Goal: Transaction & Acquisition: Book appointment/travel/reservation

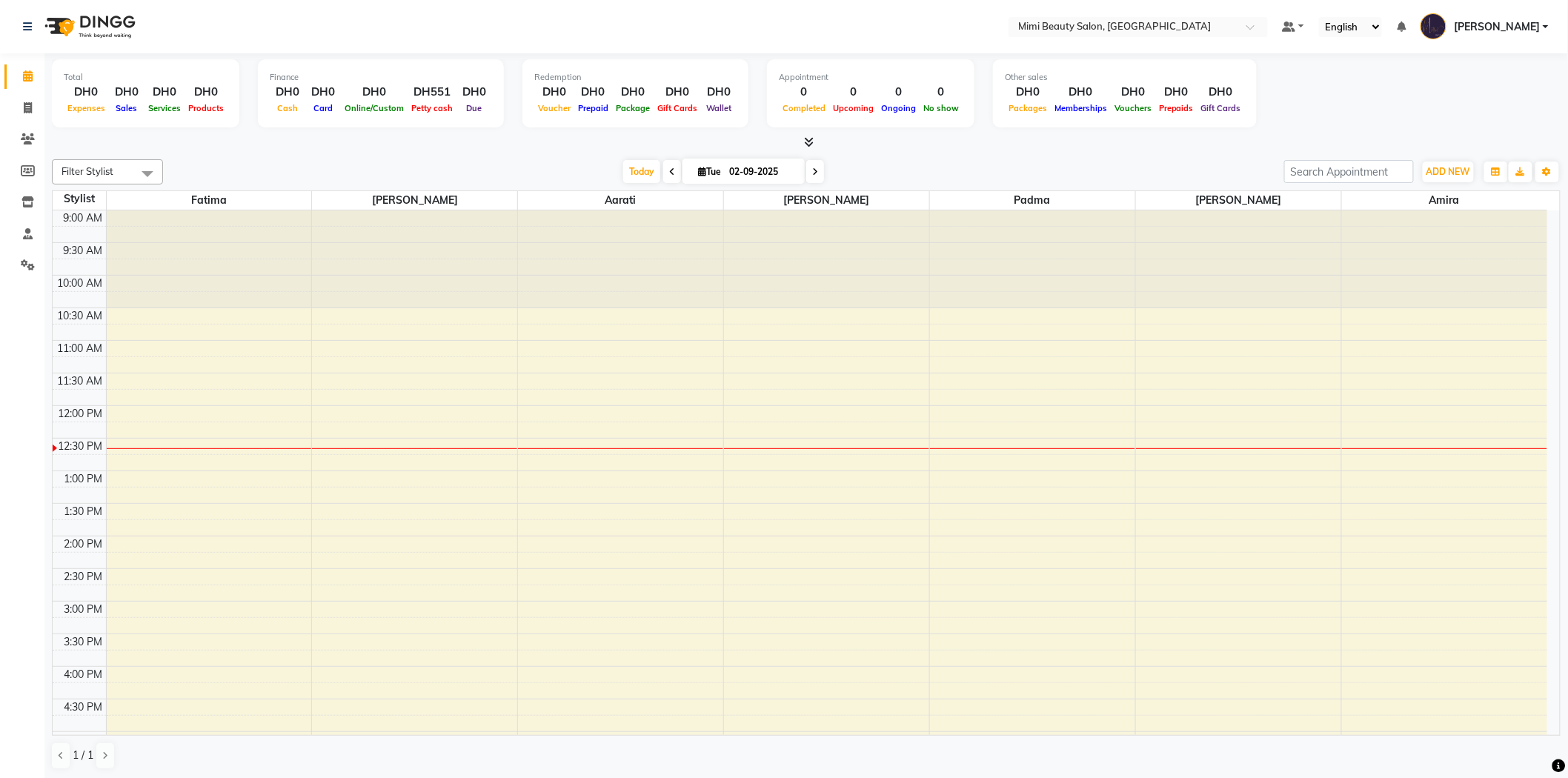
click at [207, 450] on div "9:00 AM 9:30 AM 10:00 AM 10:30 AM 11:00 AM 11:30 AM 12:00 PM 12:30 PM 1:00 PM 1…" at bounding box center [800, 698] width 1495 height 977
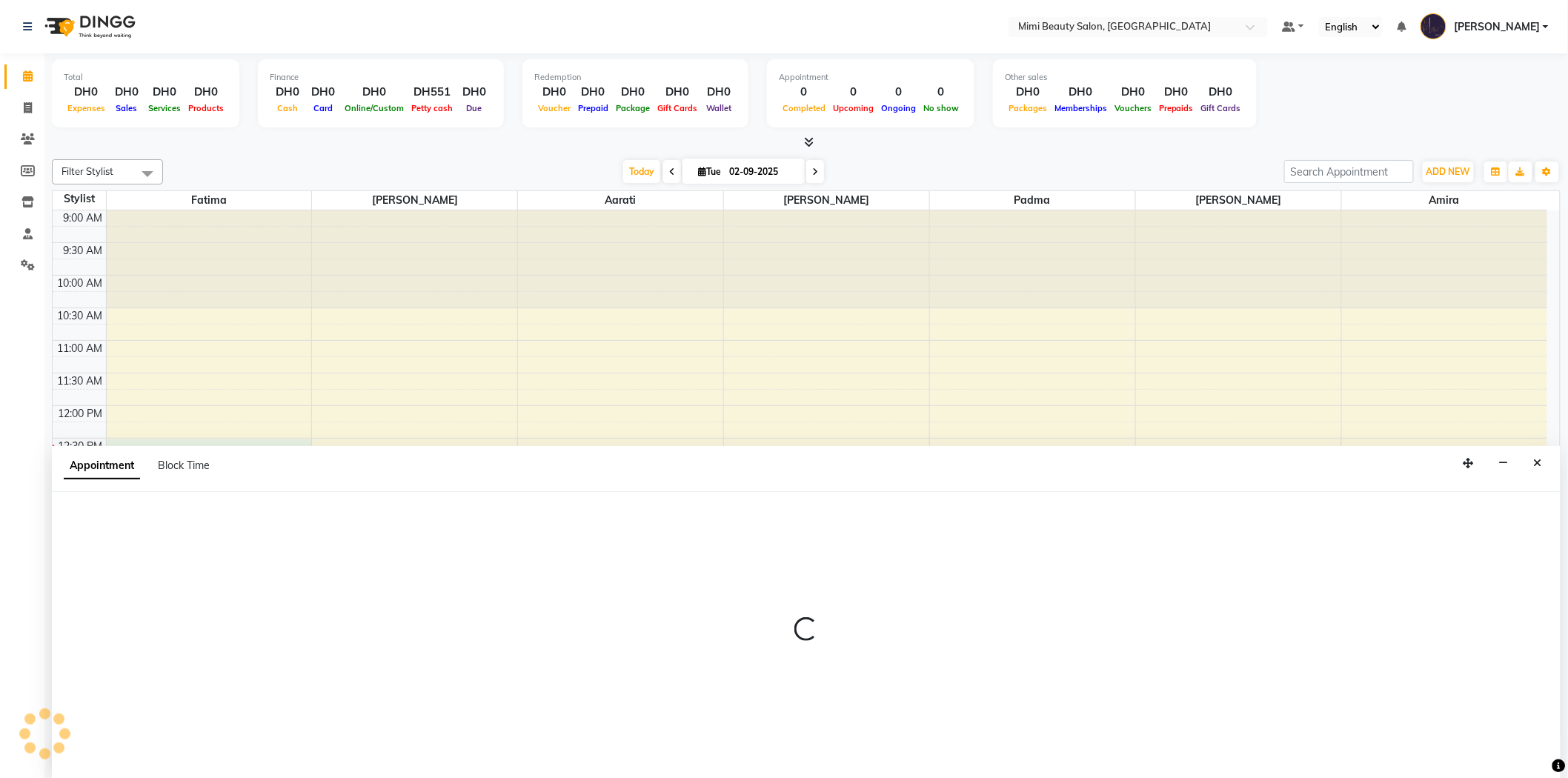
scroll to position [1, 0]
select select "52699"
select select "tentative"
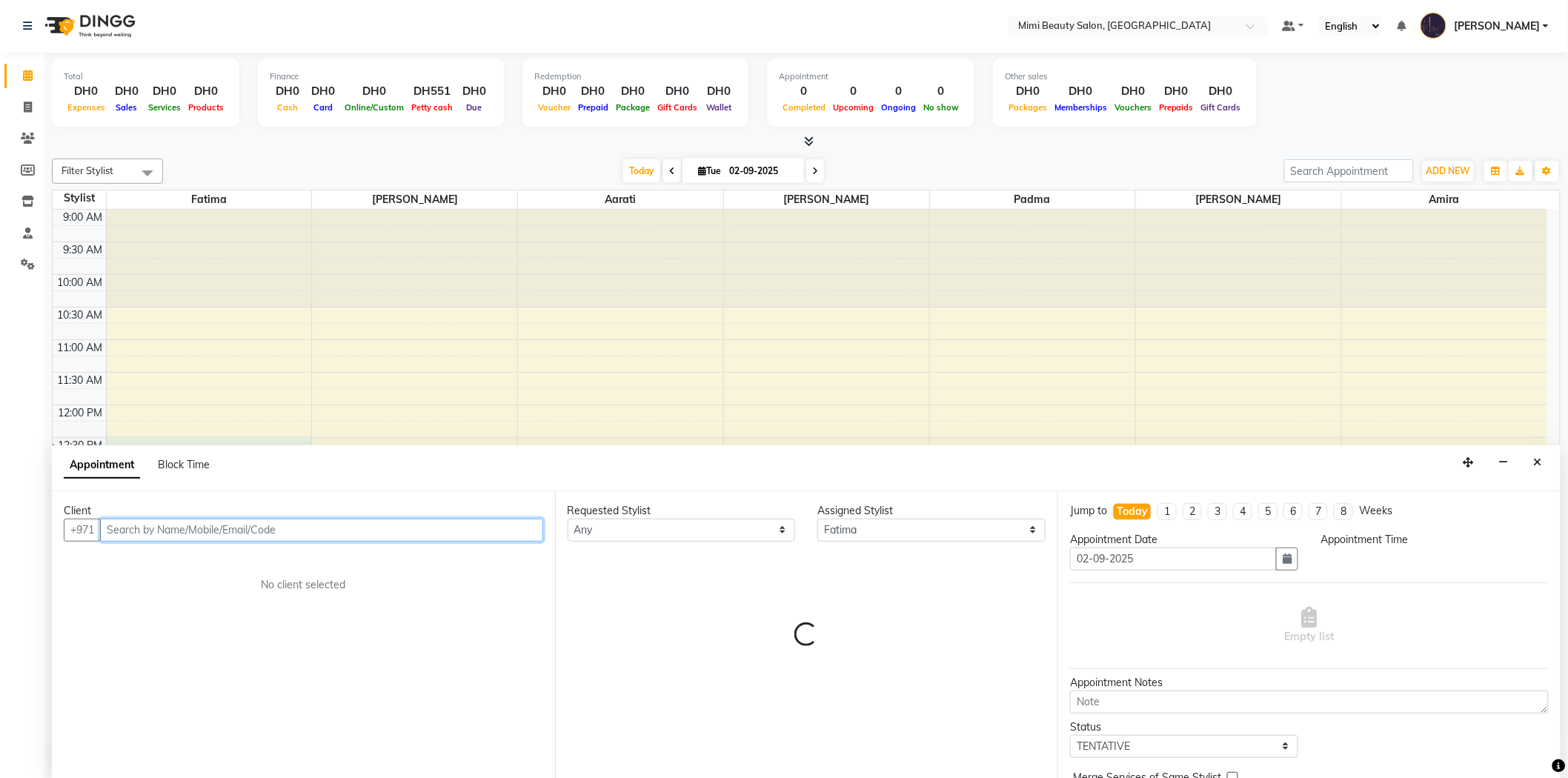
select select "750"
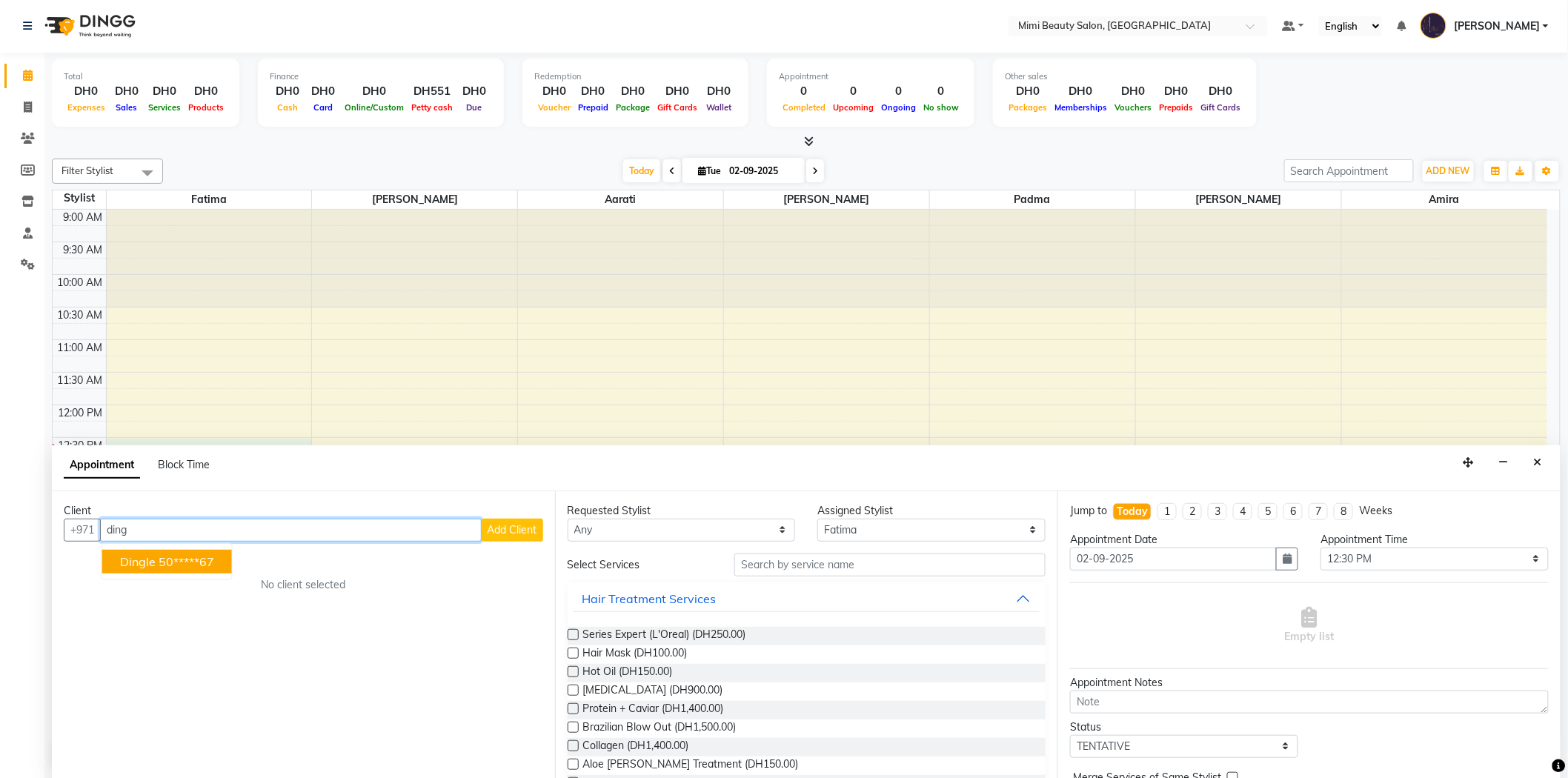
click at [135, 569] on button "Dingle 50*****67" at bounding box center [167, 562] width 129 height 24
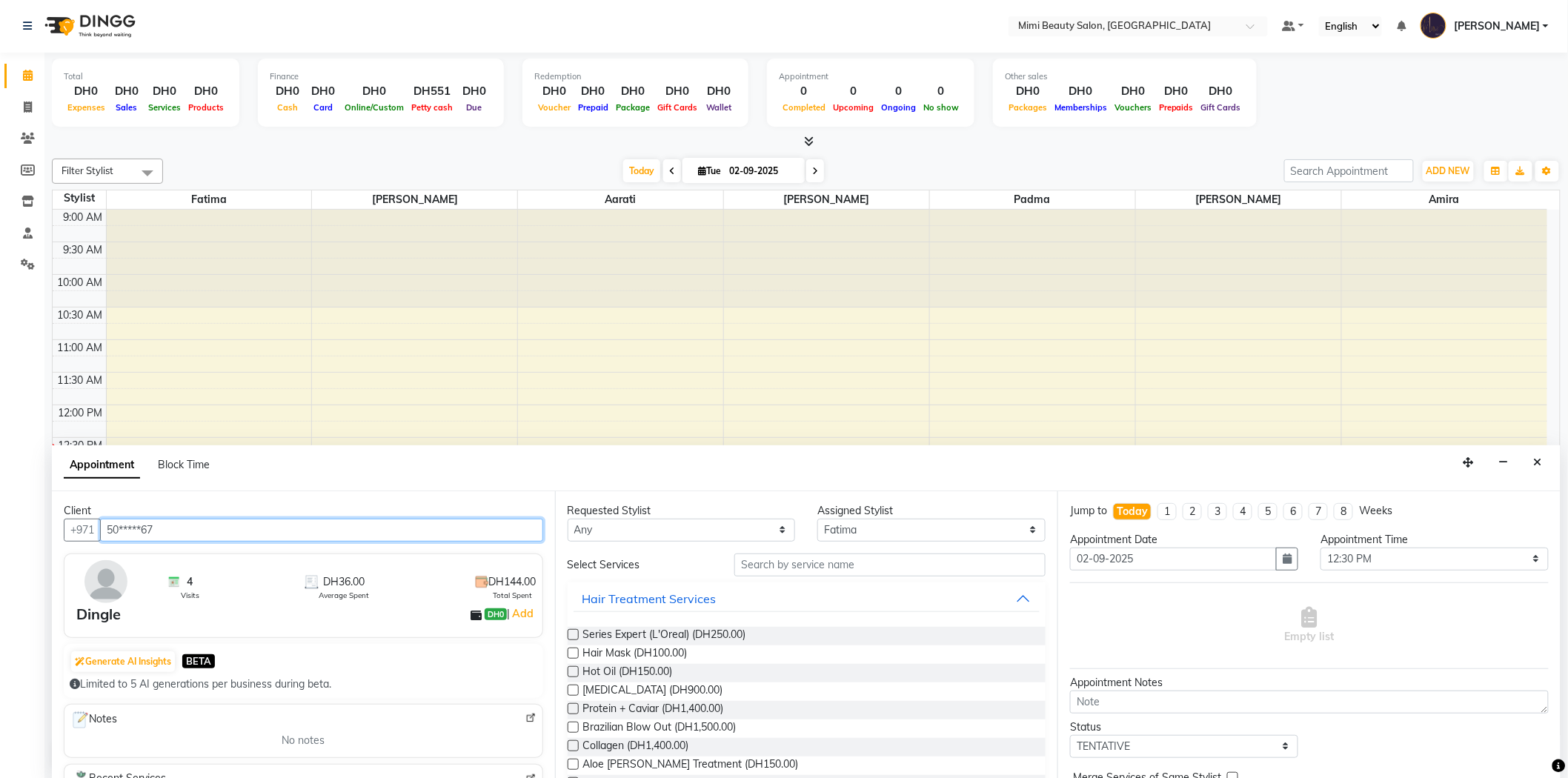
type input "50*****67"
click at [721, 533] on select "Any [PERSON_NAME] [MEDICAL_DATA][PERSON_NAME] [PERSON_NAME] Padma" at bounding box center [682, 530] width 228 height 23
select select "52699"
click at [568, 519] on select "Any [PERSON_NAME] [MEDICAL_DATA][PERSON_NAME] [PERSON_NAME] Padma" at bounding box center [682, 530] width 228 height 23
click at [779, 566] on input "text" at bounding box center [890, 565] width 311 height 23
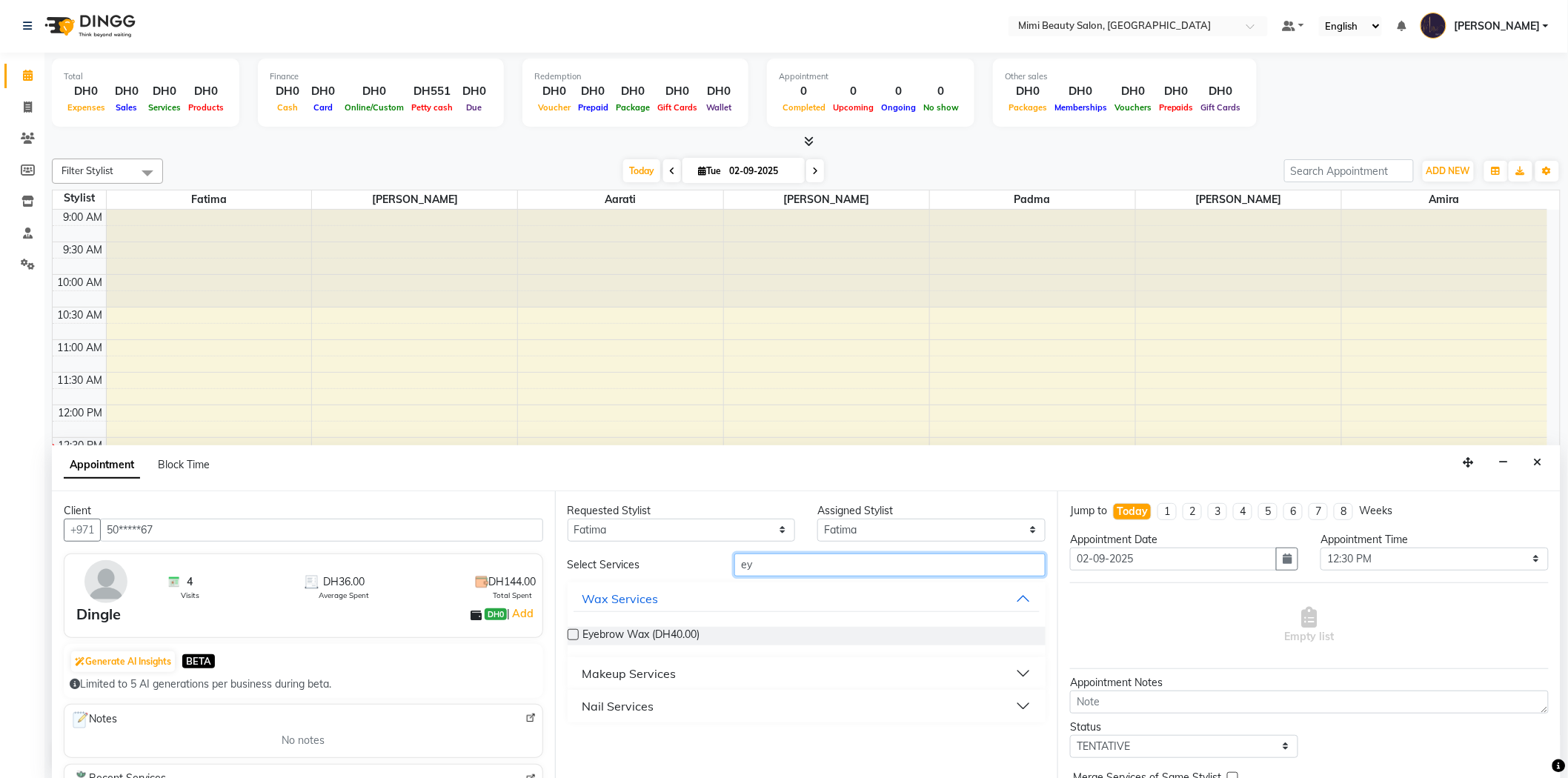
type input "ey"
click at [691, 675] on button "Makeup Services" at bounding box center [807, 673] width 467 height 27
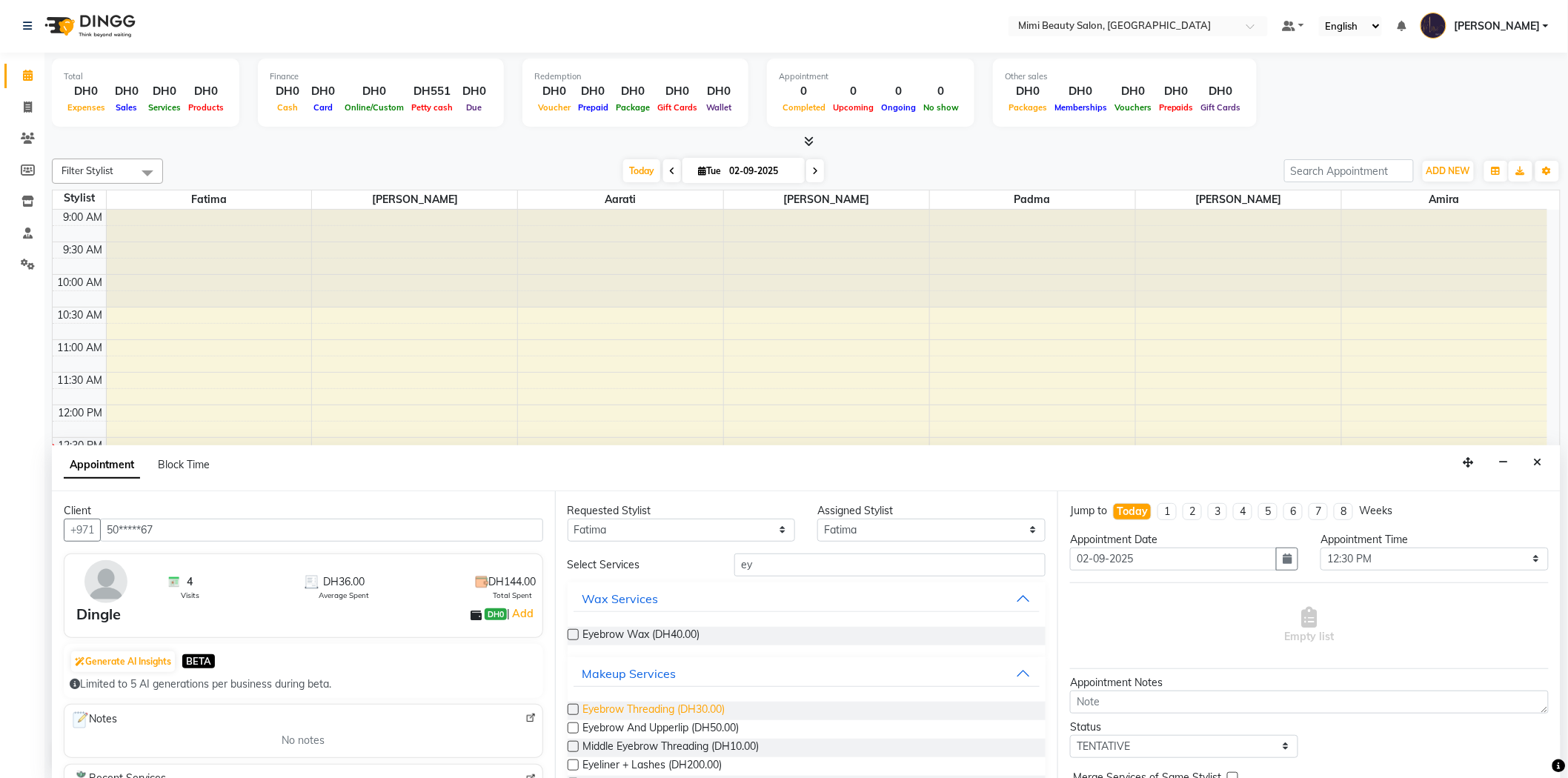
click at [690, 707] on span "Eyebrow Threading (DH30.00)" at bounding box center [654, 711] width 142 height 18
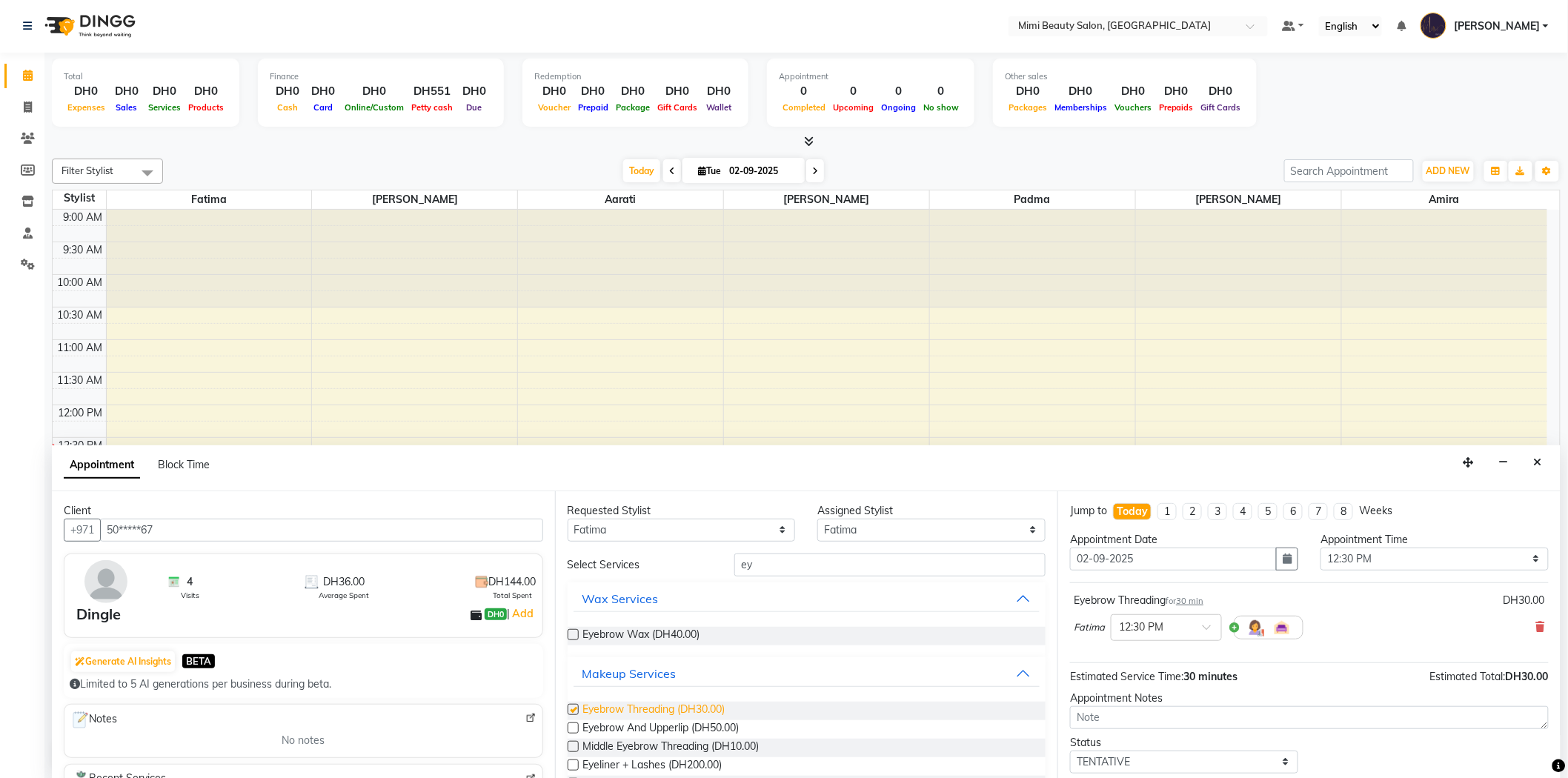
checkbox input "false"
click at [688, 529] on select "Any [PERSON_NAME] [MEDICAL_DATA][PERSON_NAME] [PERSON_NAME] Padma" at bounding box center [682, 530] width 228 height 23
select select "52700"
click at [568, 519] on select "Any [PERSON_NAME] [MEDICAL_DATA][PERSON_NAME] [PERSON_NAME] Padma" at bounding box center [682, 530] width 228 height 23
select select "52700"
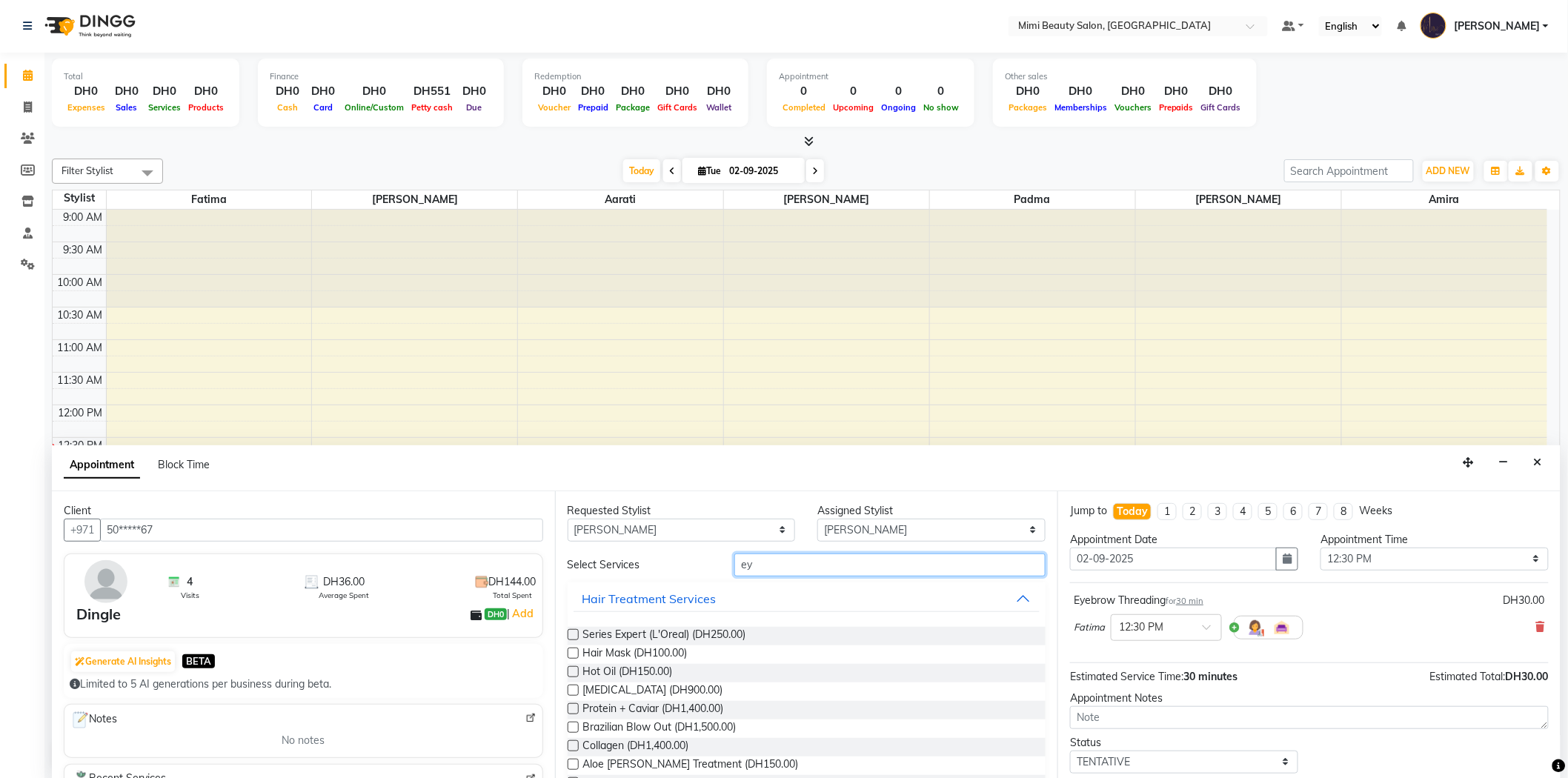
click at [760, 568] on input "ey" at bounding box center [890, 565] width 311 height 23
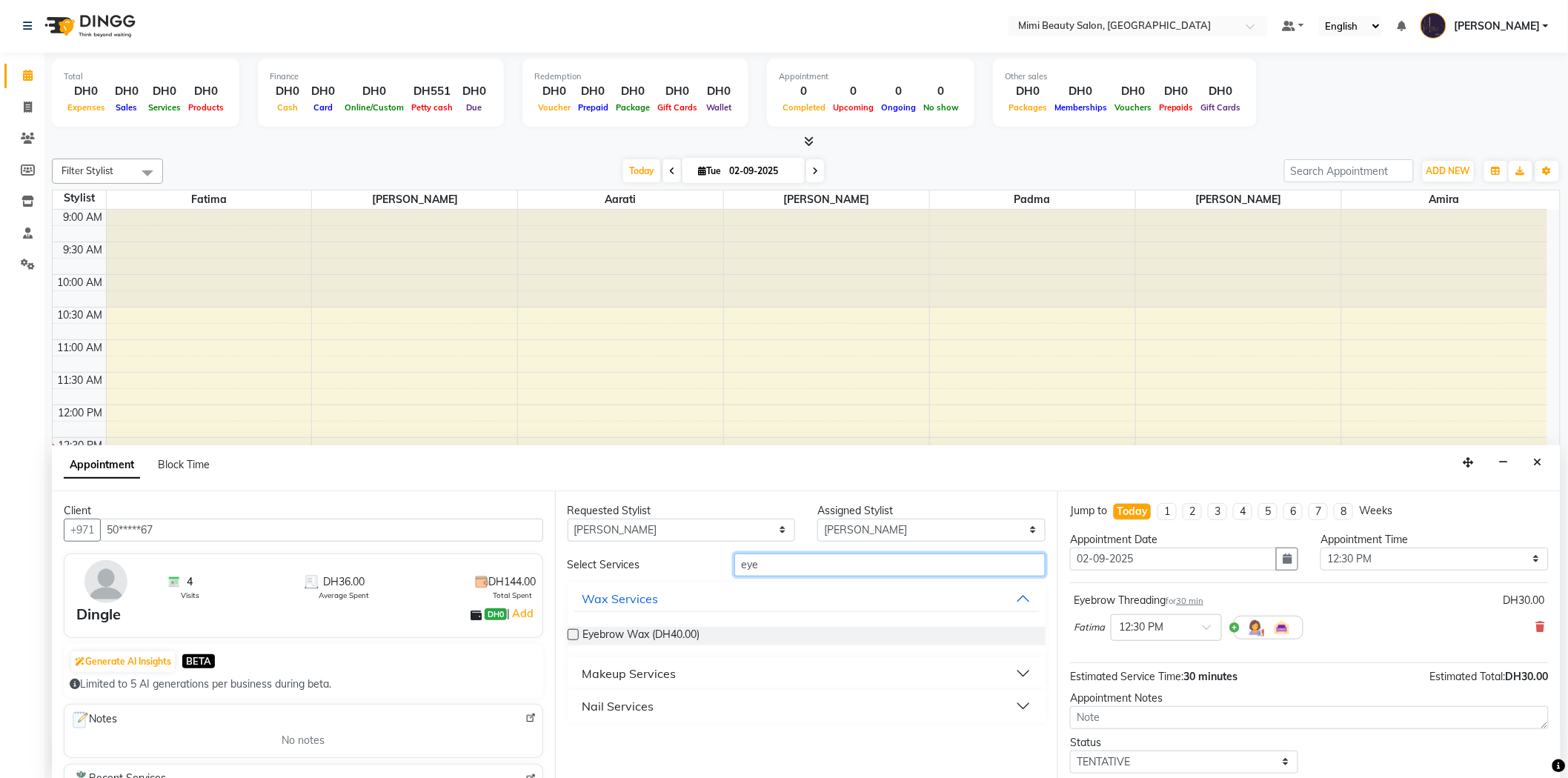
type input "eye"
click at [619, 668] on div "Makeup Services" at bounding box center [629, 673] width 94 height 18
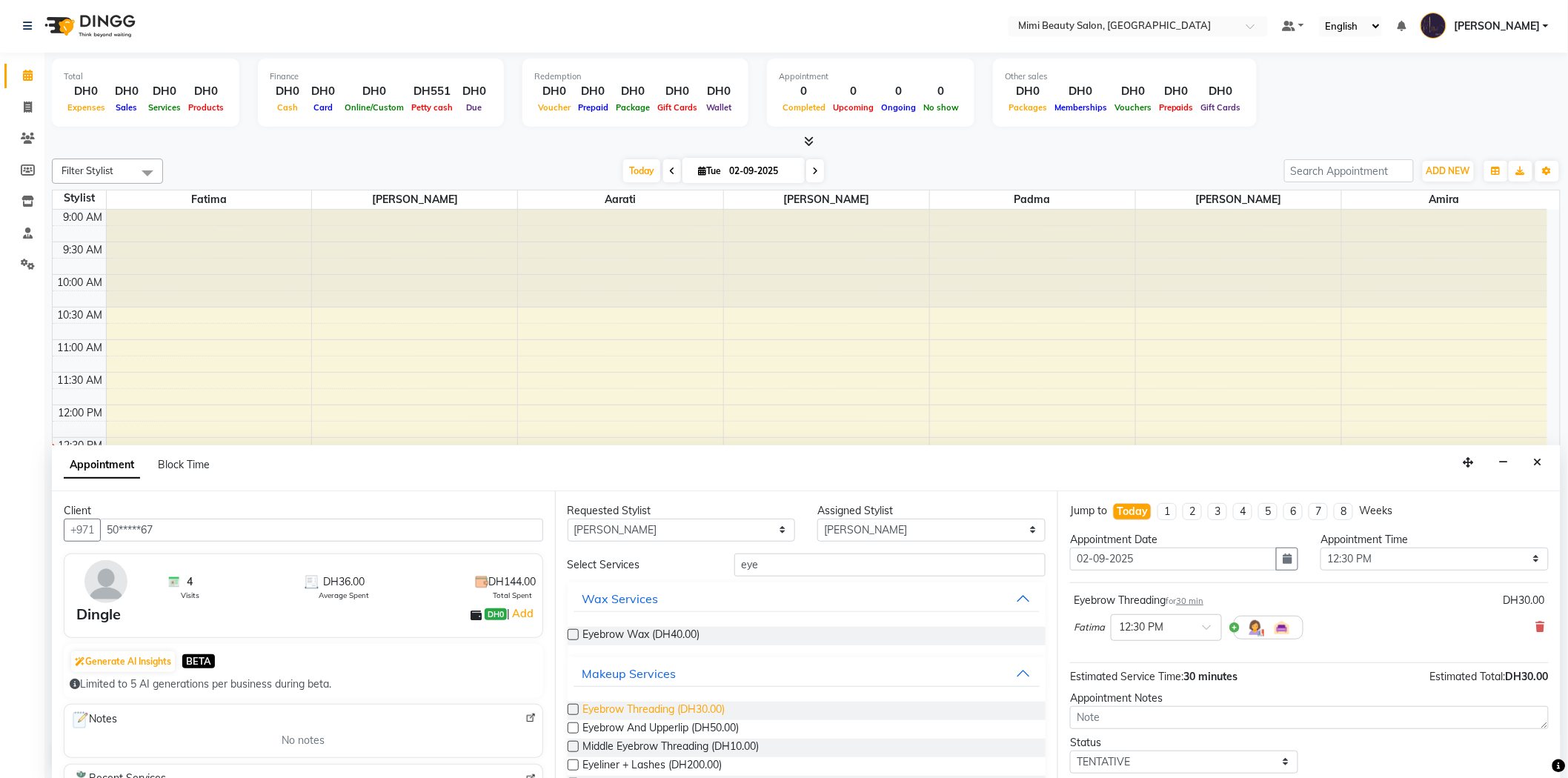
click at [627, 710] on span "Eyebrow Threading (DH30.00)" at bounding box center [654, 711] width 142 height 18
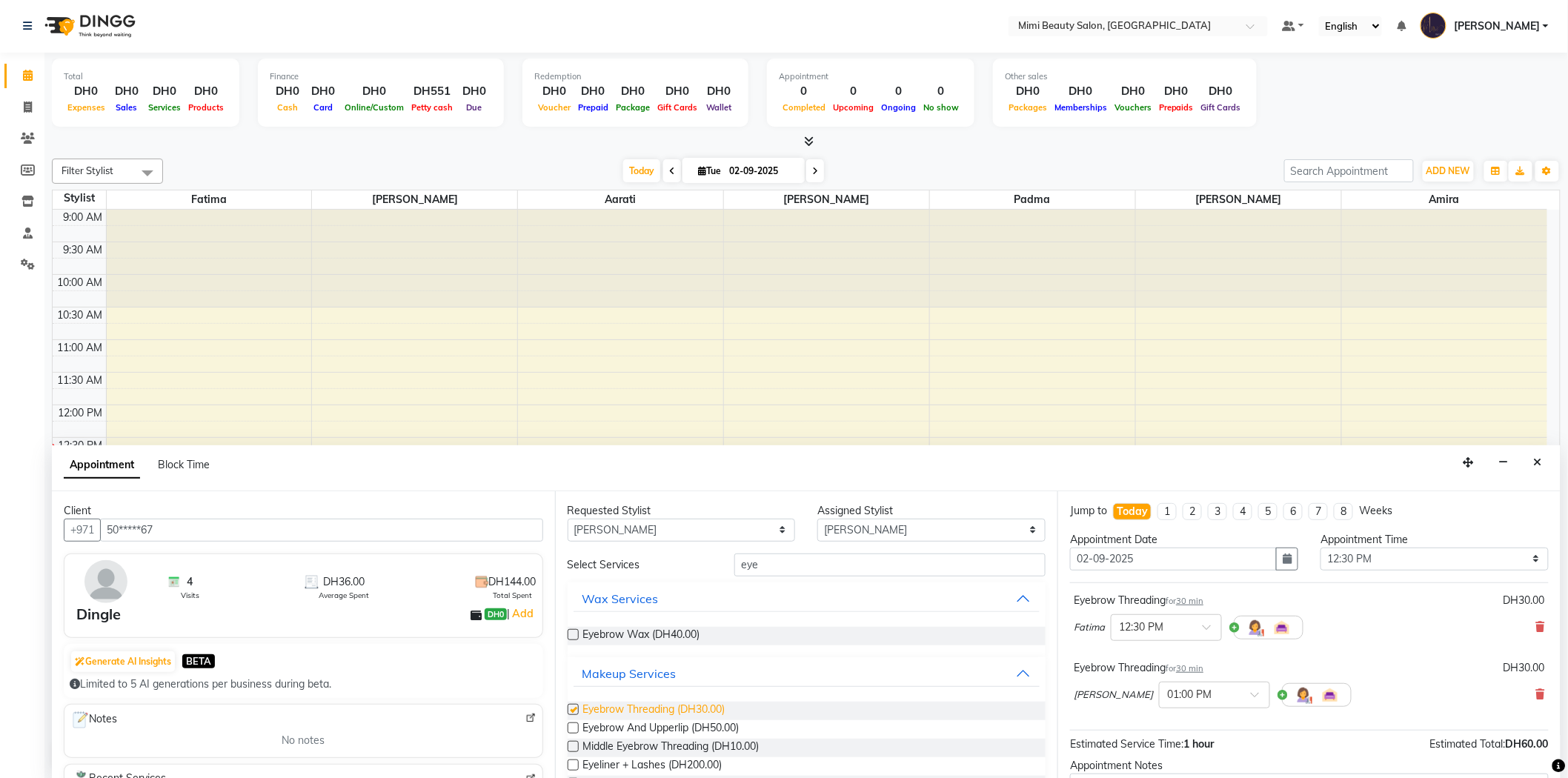
checkbox input "false"
click at [1251, 695] on span at bounding box center [1260, 699] width 18 height 15
click at [1160, 726] on div "12:30 PM" at bounding box center [1214, 722] width 109 height 28
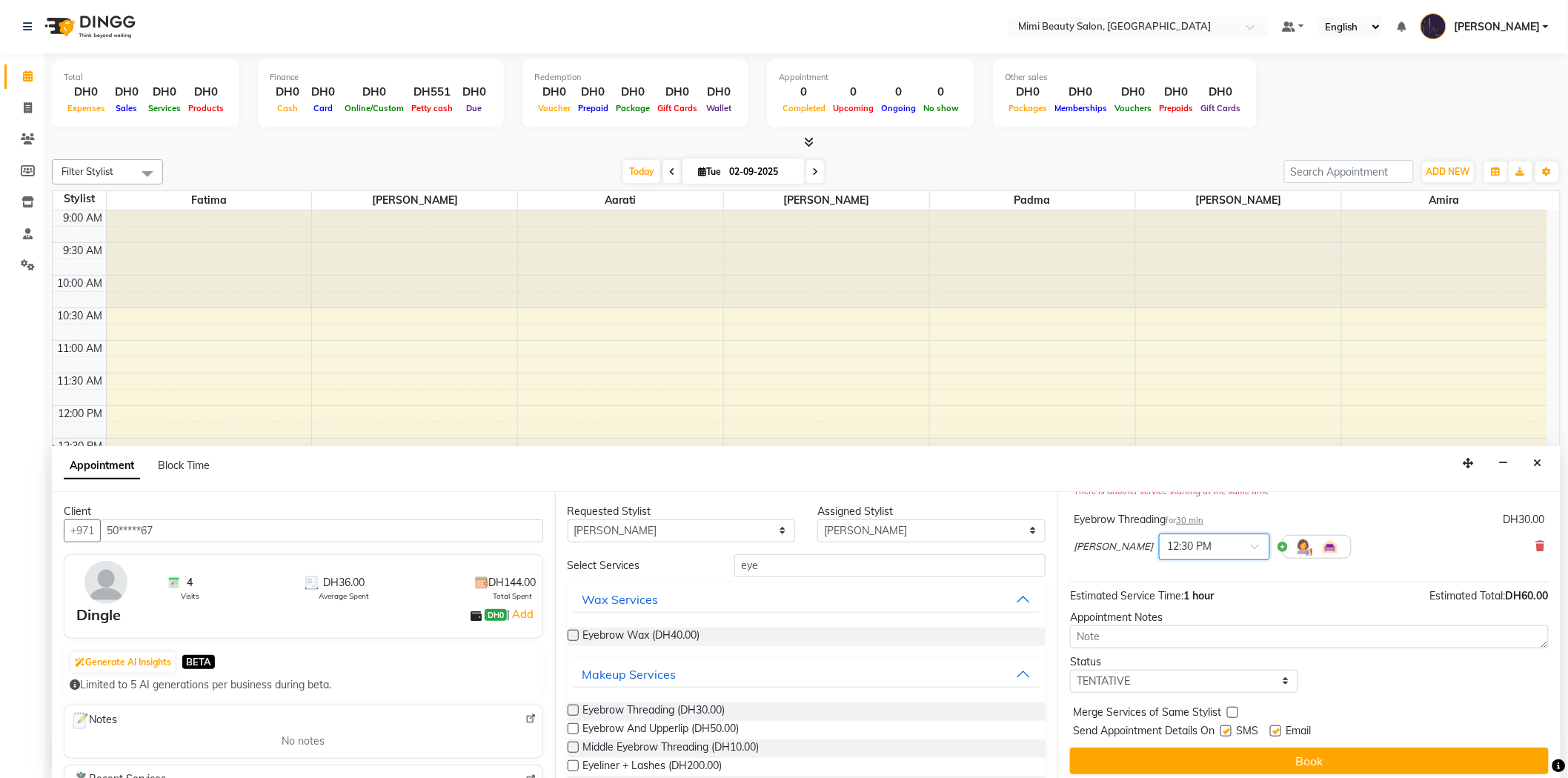
scroll to position [171, 0]
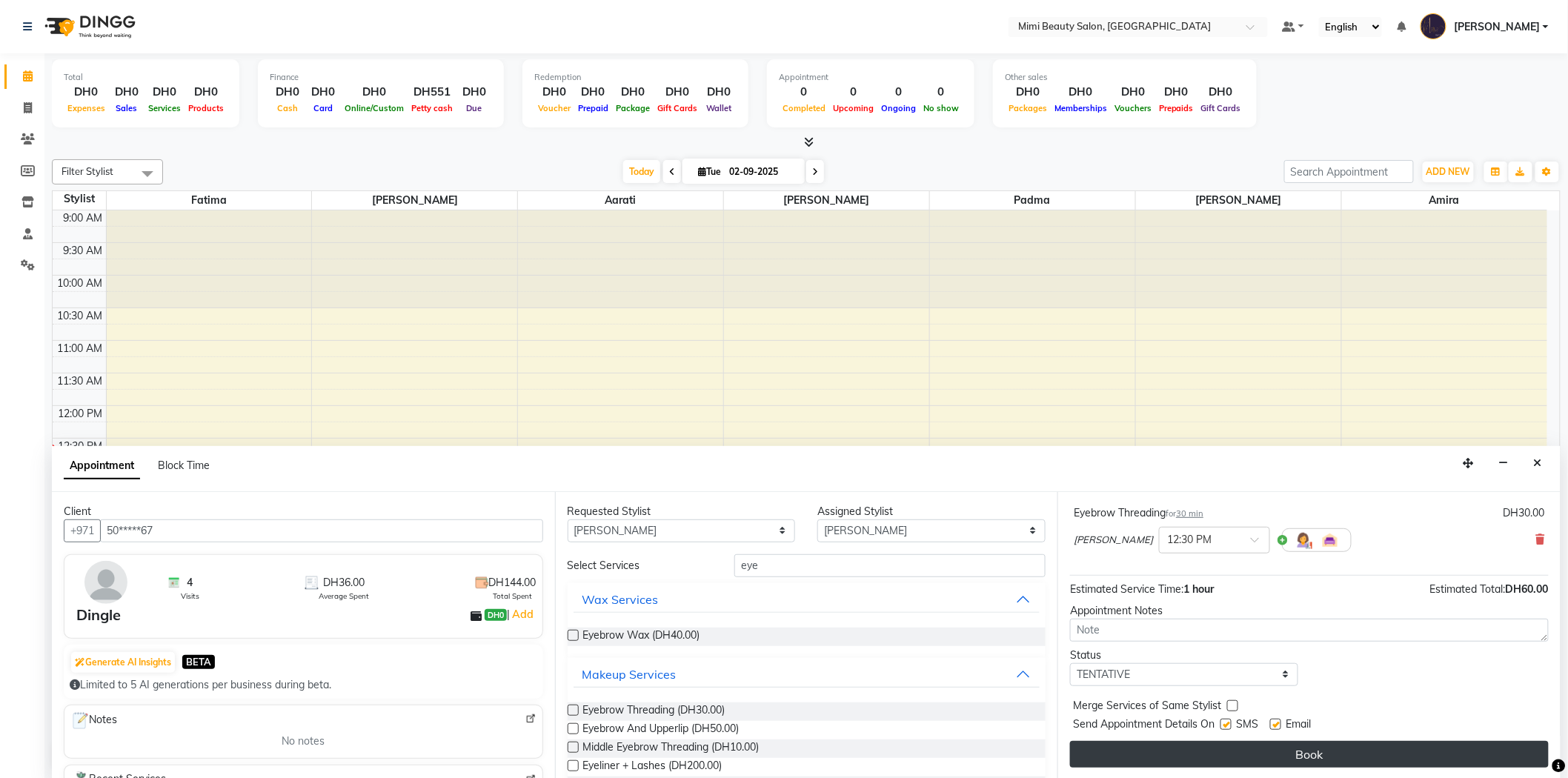
click at [1338, 752] on button "Book" at bounding box center [1309, 754] width 479 height 27
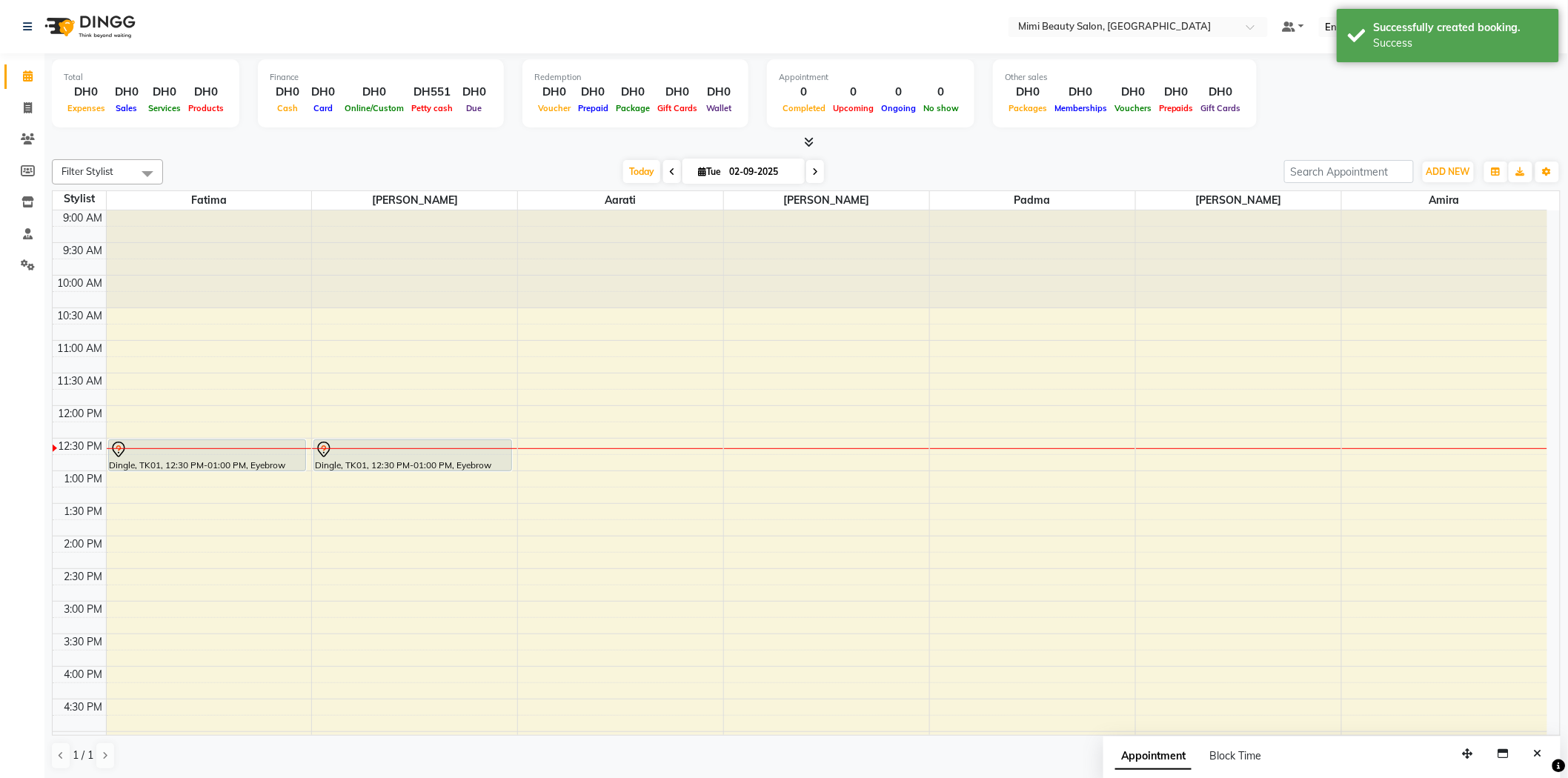
click at [817, 176] on span at bounding box center [815, 171] width 18 height 23
type input "[DATE]"
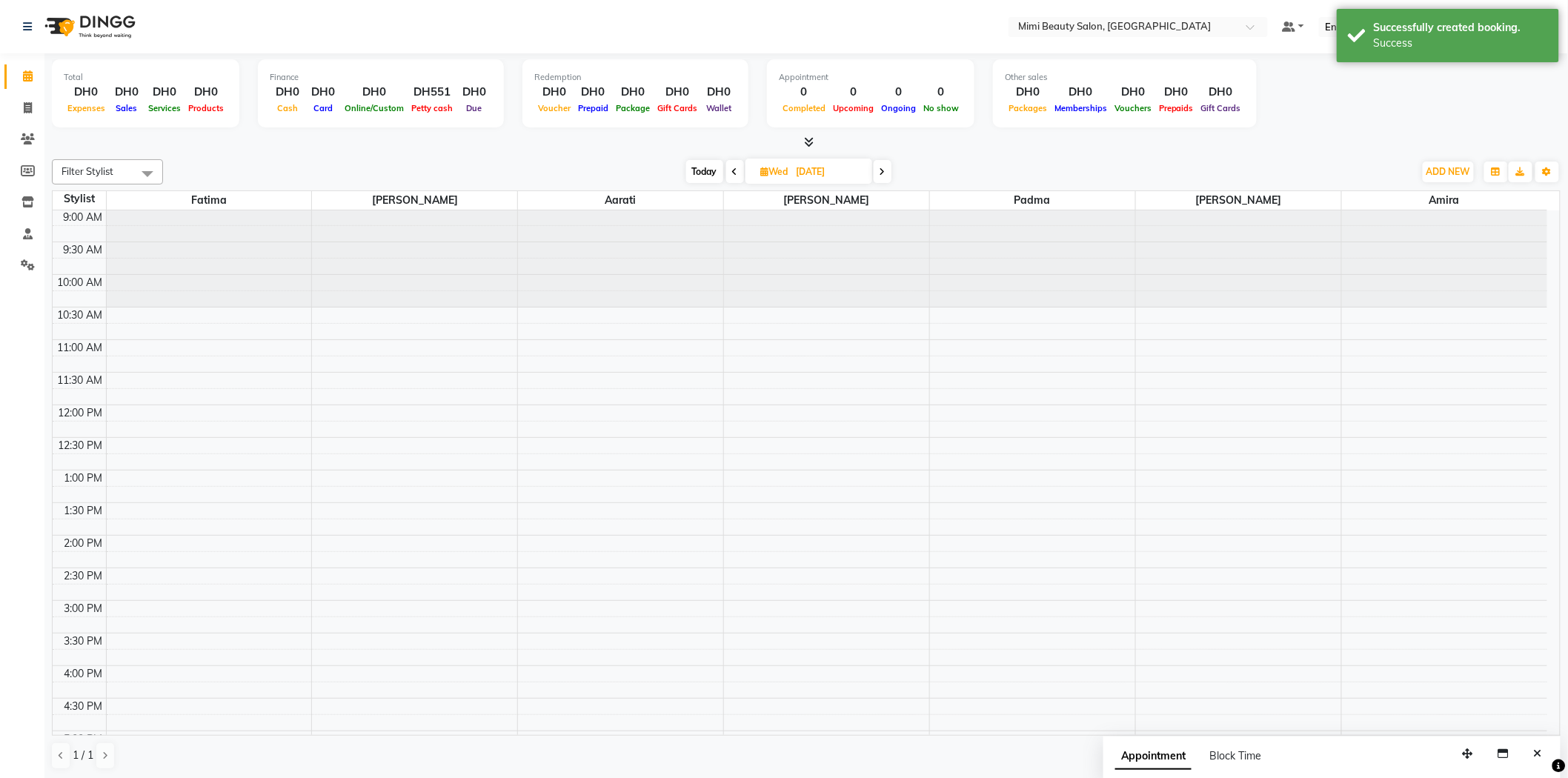
scroll to position [0, 0]
click at [828, 311] on div "9:00 AM 9:30 AM 10:00 AM 10:30 AM 11:00 AM 11:30 AM 12:00 PM 12:30 PM 1:00 PM 1…" at bounding box center [800, 698] width 1495 height 977
select select "53403"
select select "tentative"
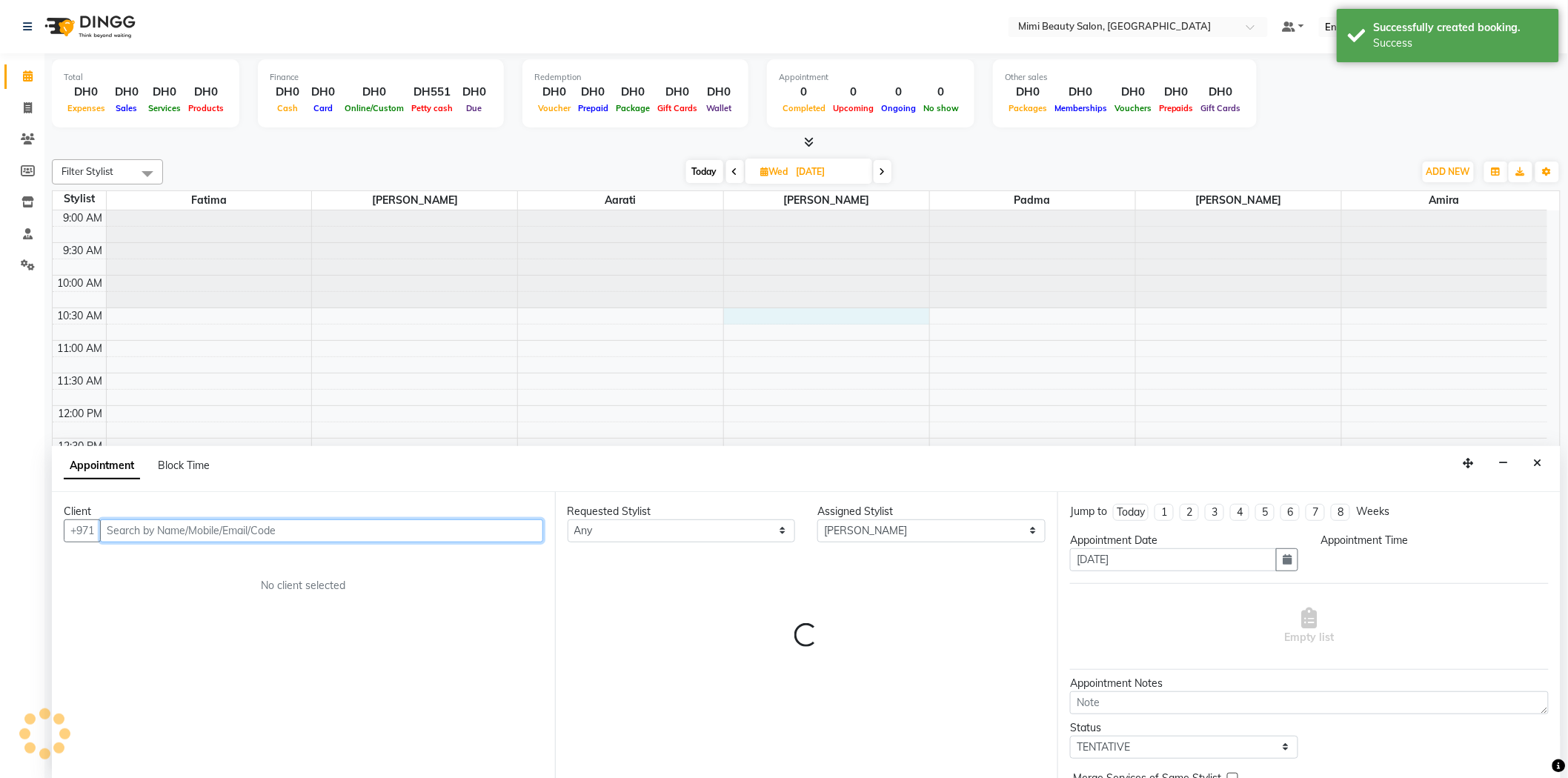
select select "630"
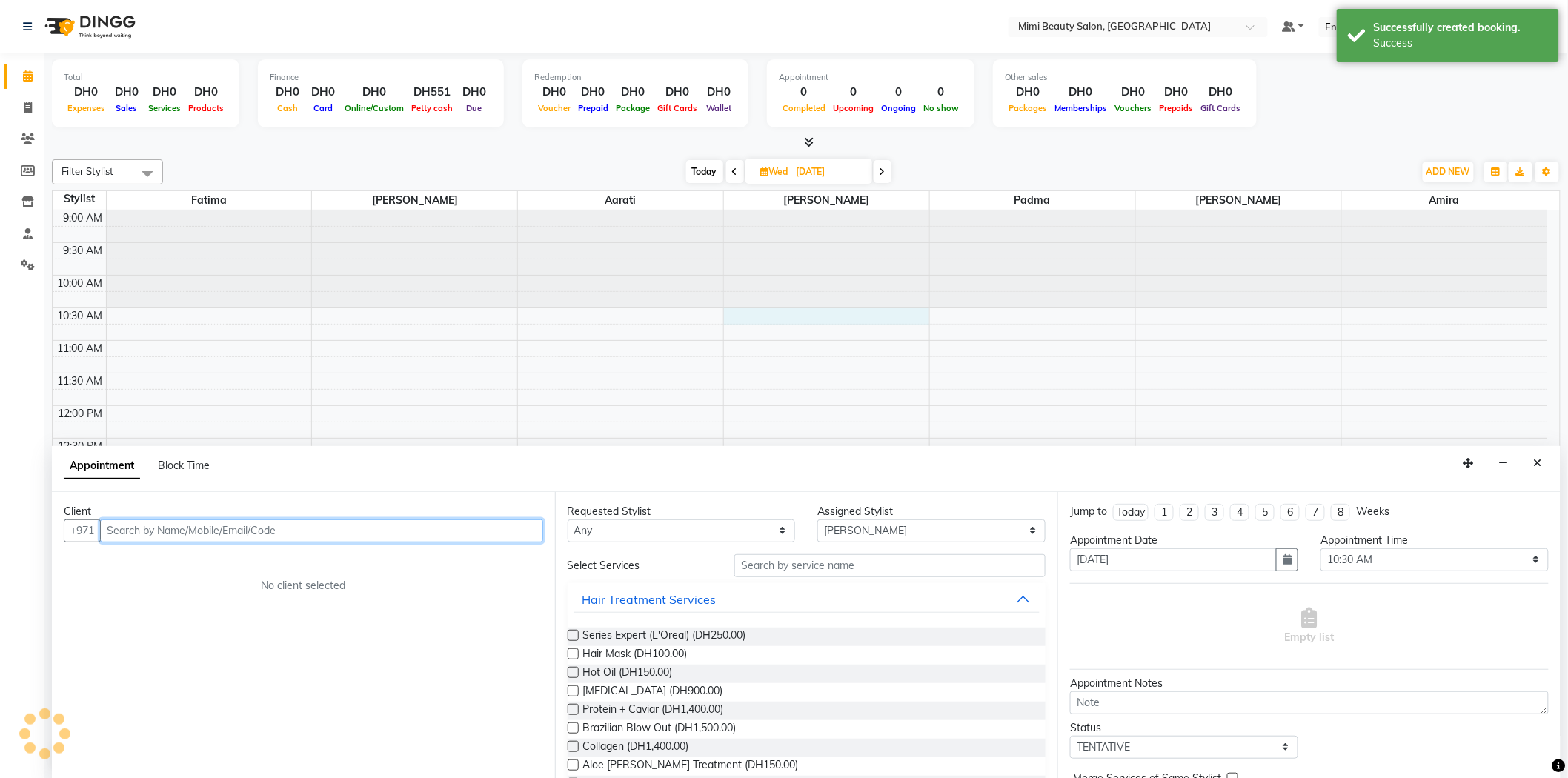
scroll to position [1, 0]
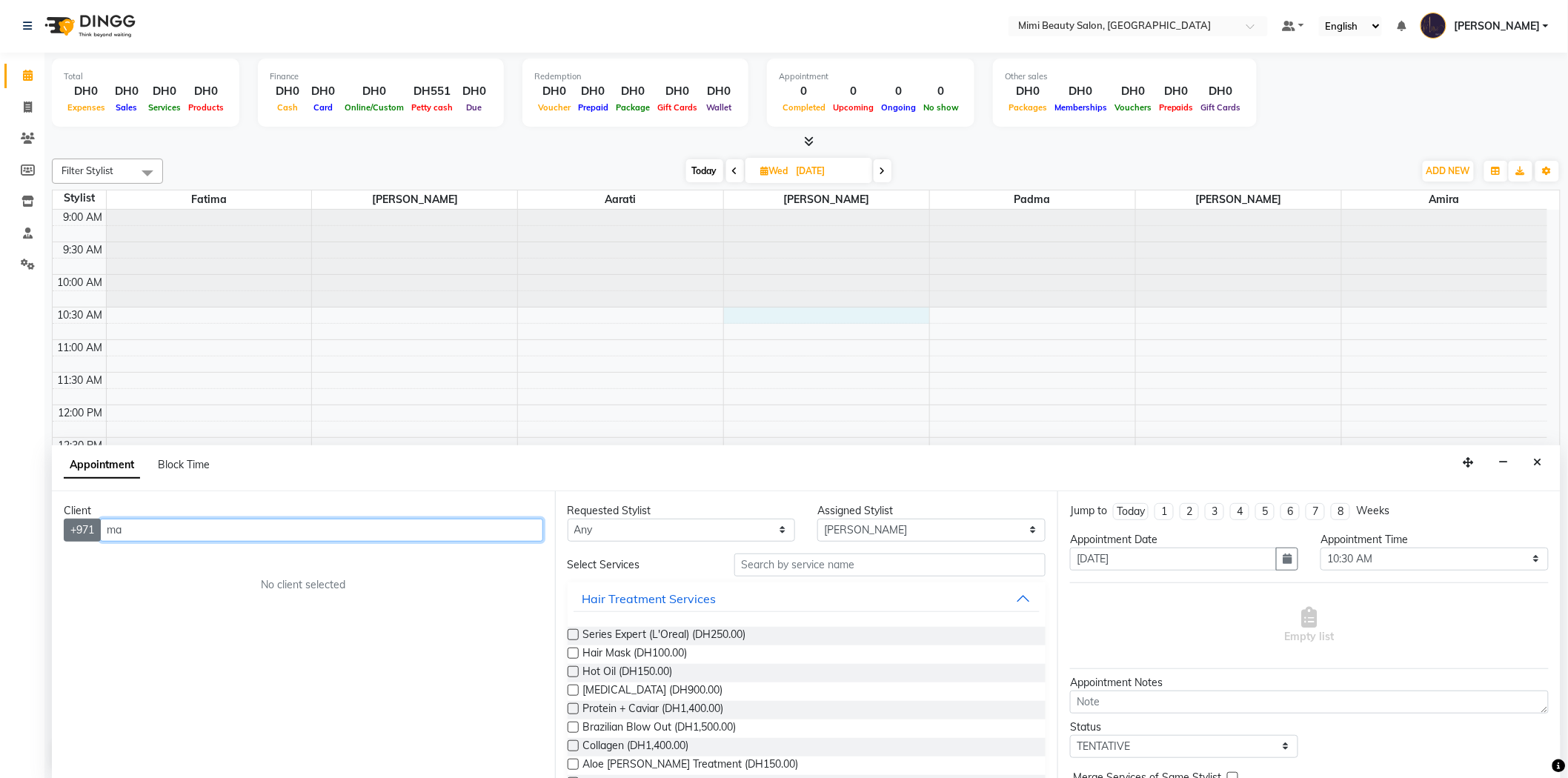
drag, startPoint x: 122, startPoint y: 533, endPoint x: 93, endPoint y: 533, distance: 29.0
click at [93, 533] on div "+971 ma" at bounding box center [303, 530] width 480 height 23
type input "[PERSON_NAME]"
click at [517, 529] on span "Add Client" at bounding box center [512, 529] width 50 height 13
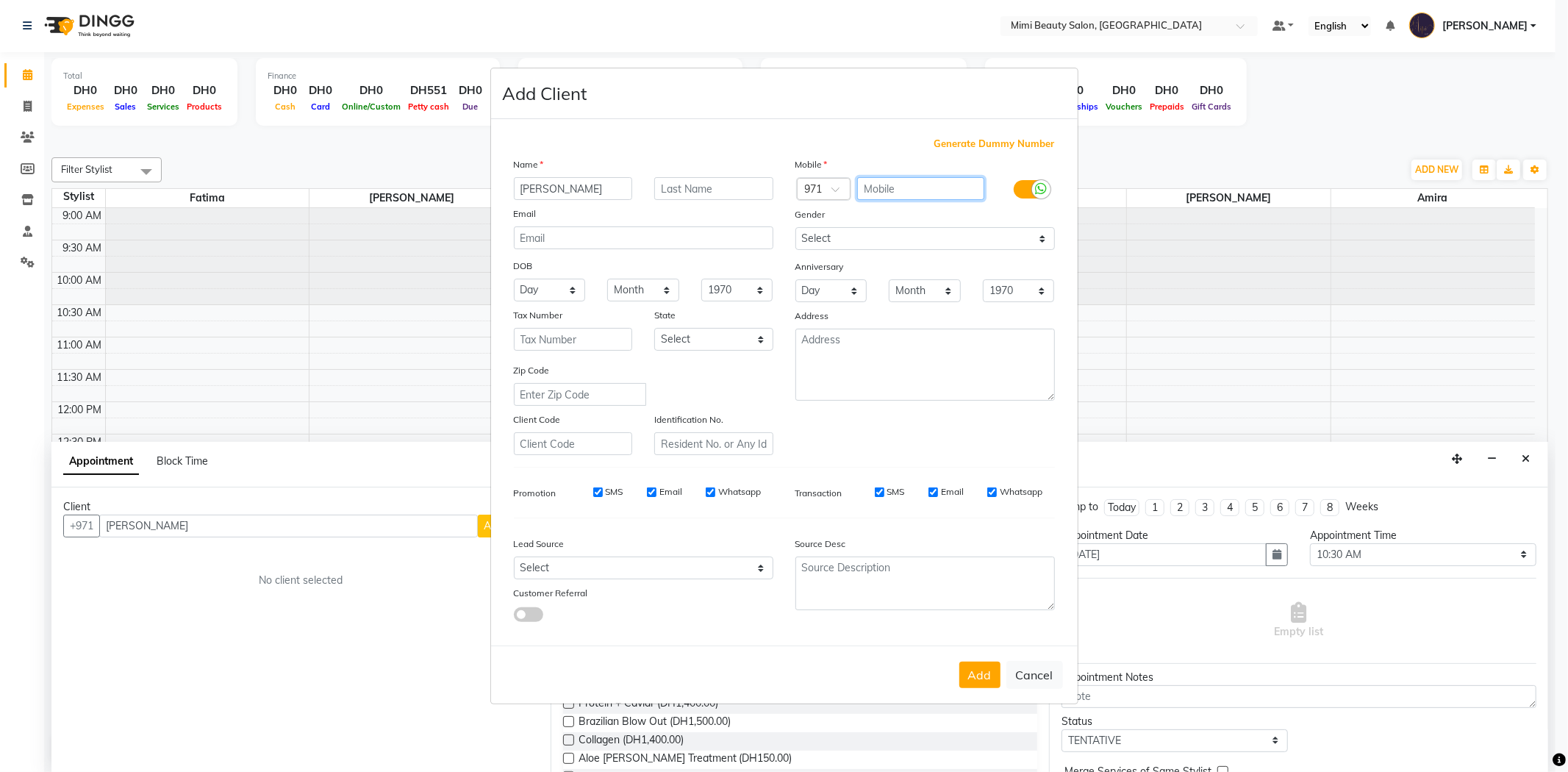
click at [899, 187] on input "text" at bounding box center [921, 188] width 128 height 23
type input "507945150"
click at [978, 675] on button "Add" at bounding box center [980, 675] width 41 height 27
type input "50*****50"
select select
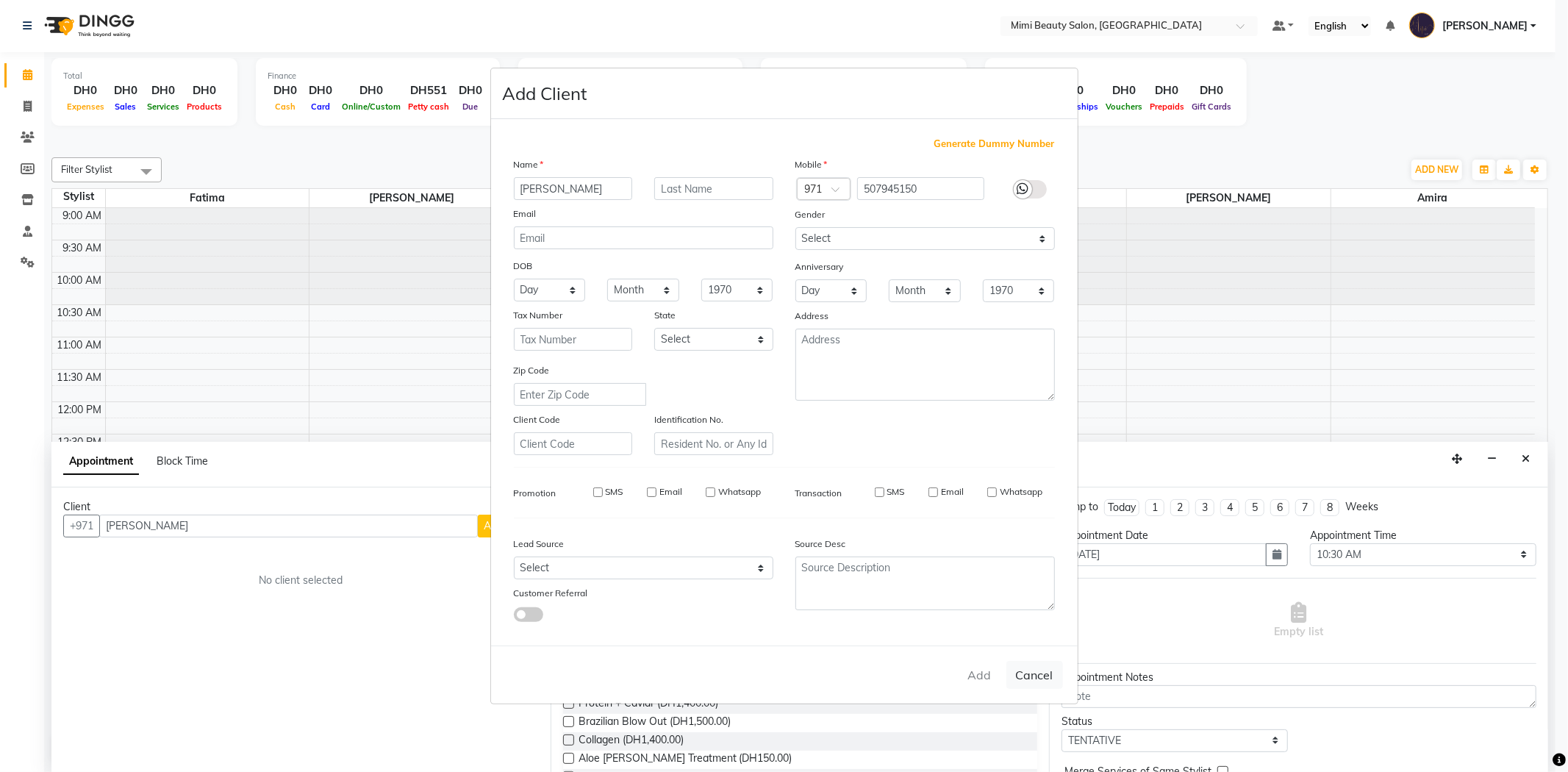
select select
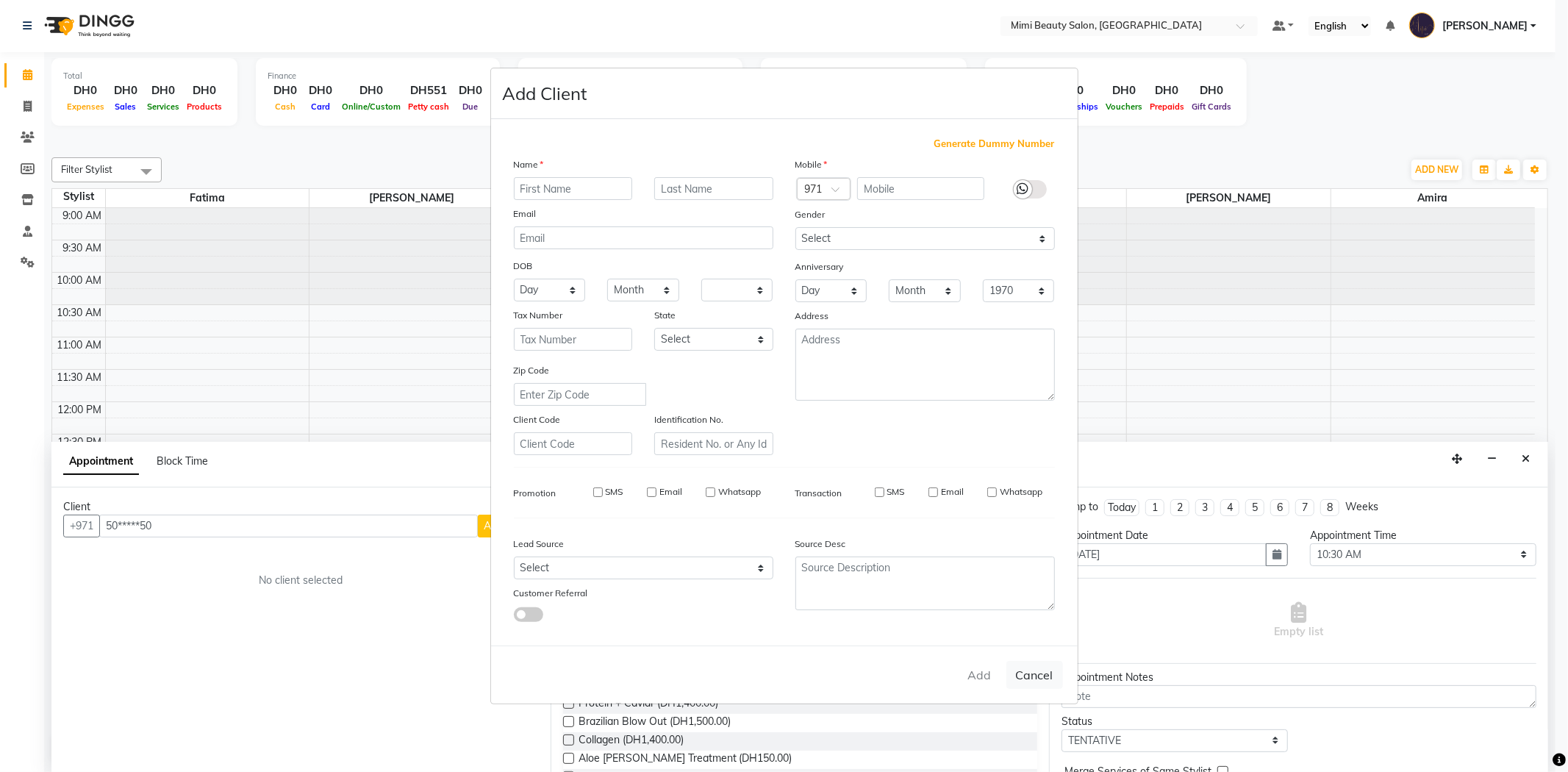
select select
checkbox input "false"
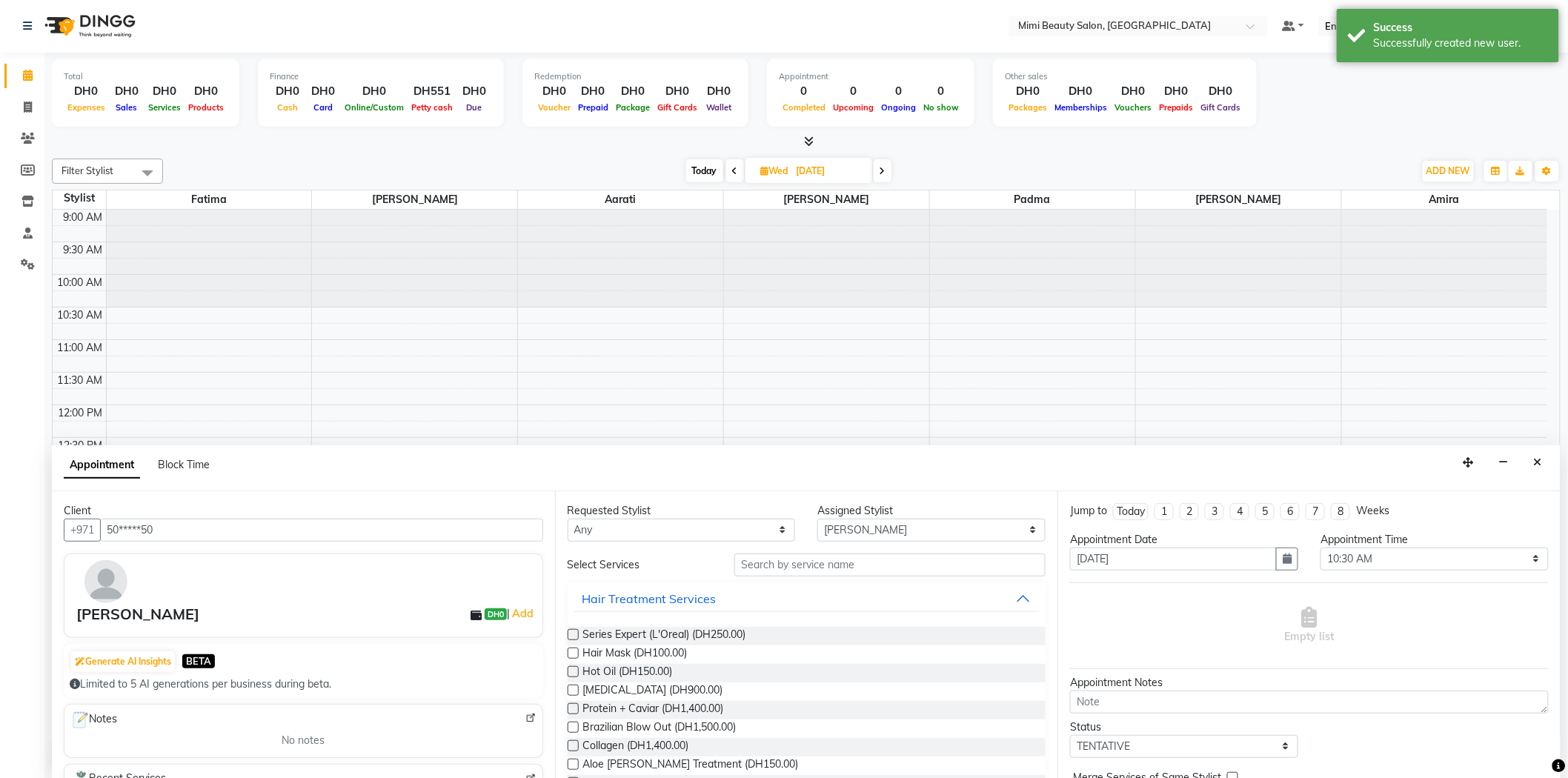
scroll to position [0, 0]
click at [616, 530] on select "Any [PERSON_NAME] [MEDICAL_DATA][PERSON_NAME] [PERSON_NAME] Padma" at bounding box center [682, 531] width 228 height 23
select select "53403"
click at [568, 519] on select "Any [PERSON_NAME] [MEDICAL_DATA][PERSON_NAME] [PERSON_NAME] Padma" at bounding box center [682, 531] width 228 height 23
click at [810, 571] on input "text" at bounding box center [890, 565] width 311 height 23
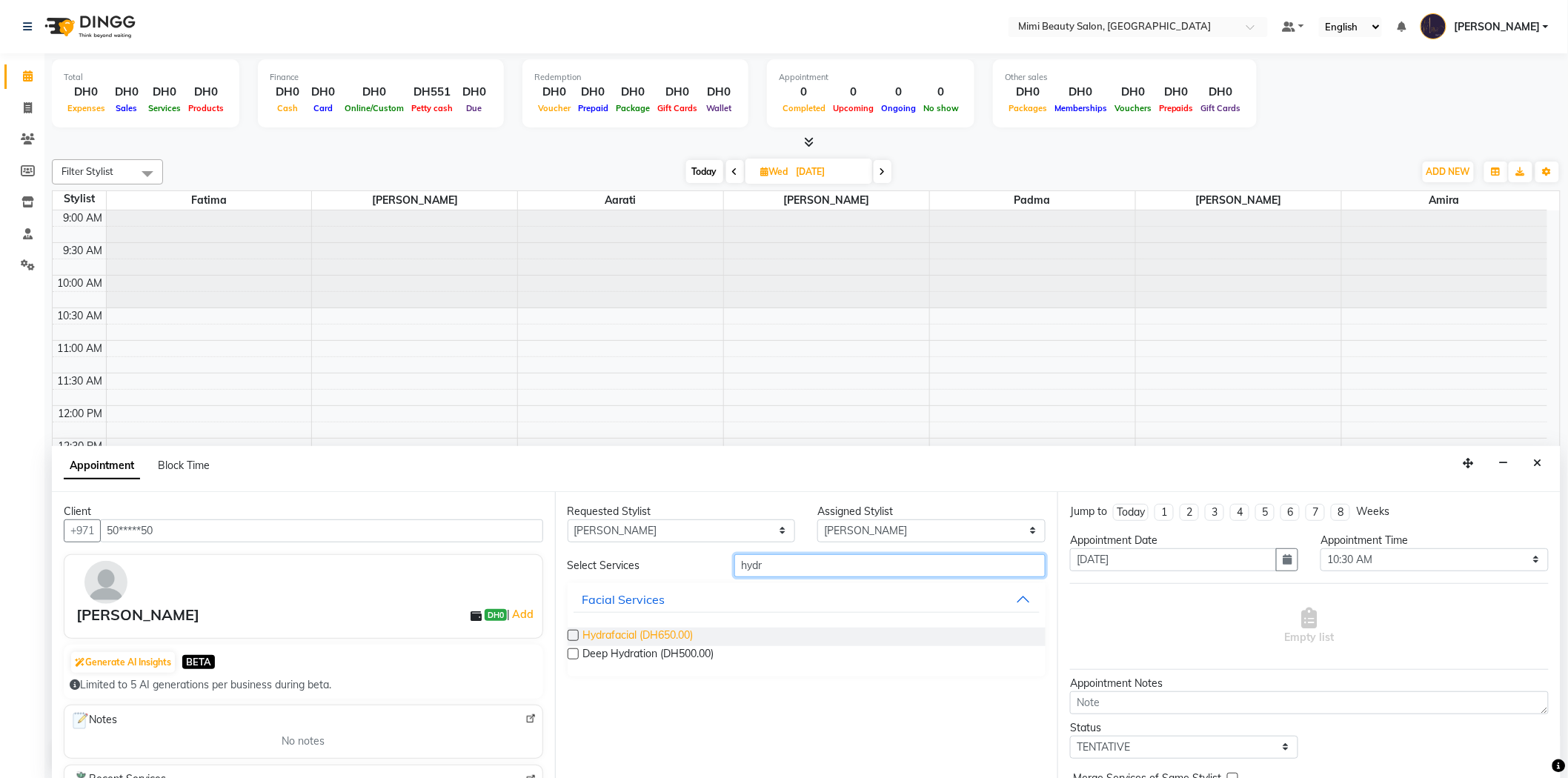
type input "hydr"
click at [624, 636] on span "Hydrafacial (DH650.00)" at bounding box center [638, 636] width 110 height 18
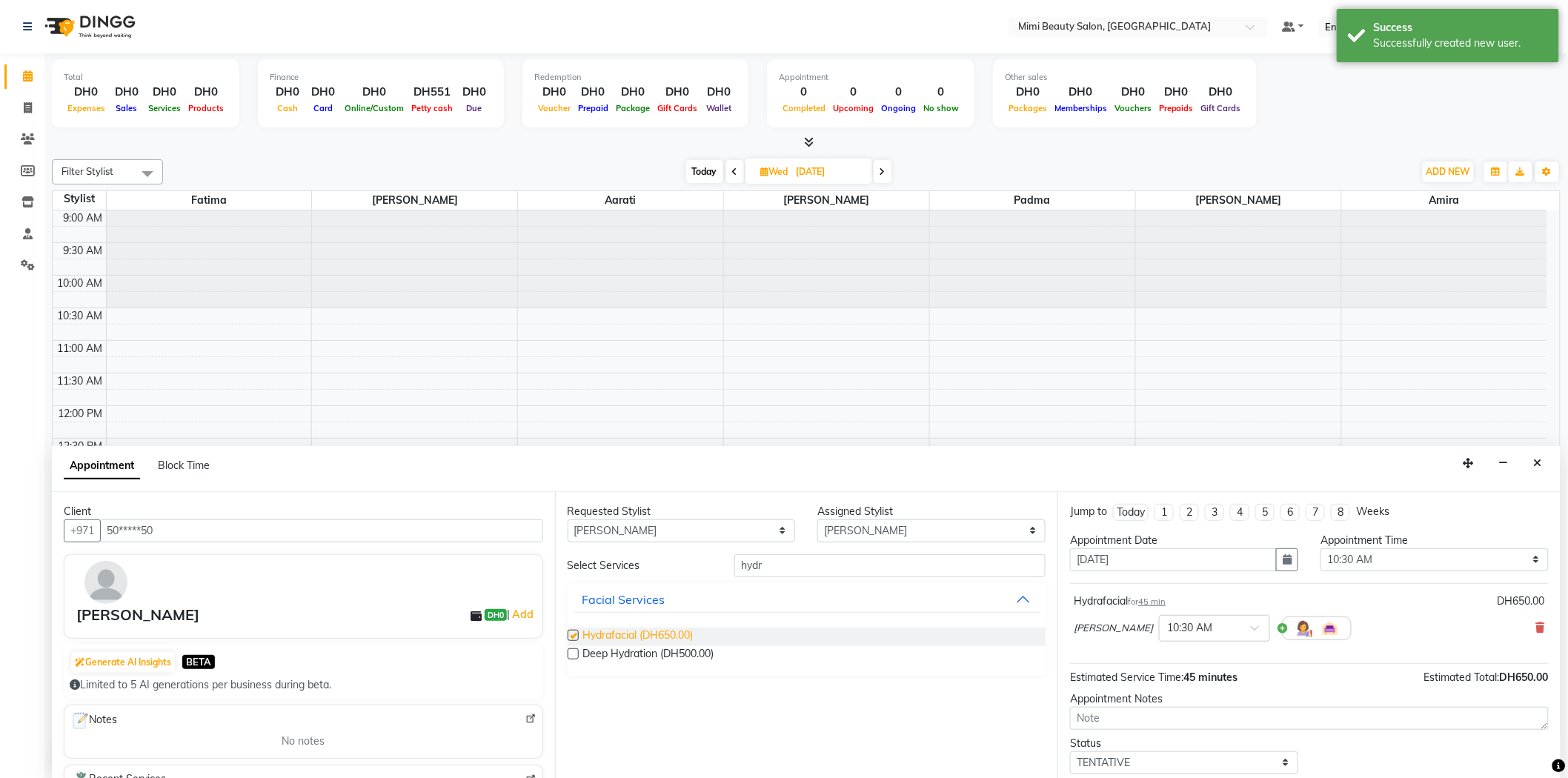
checkbox input "false"
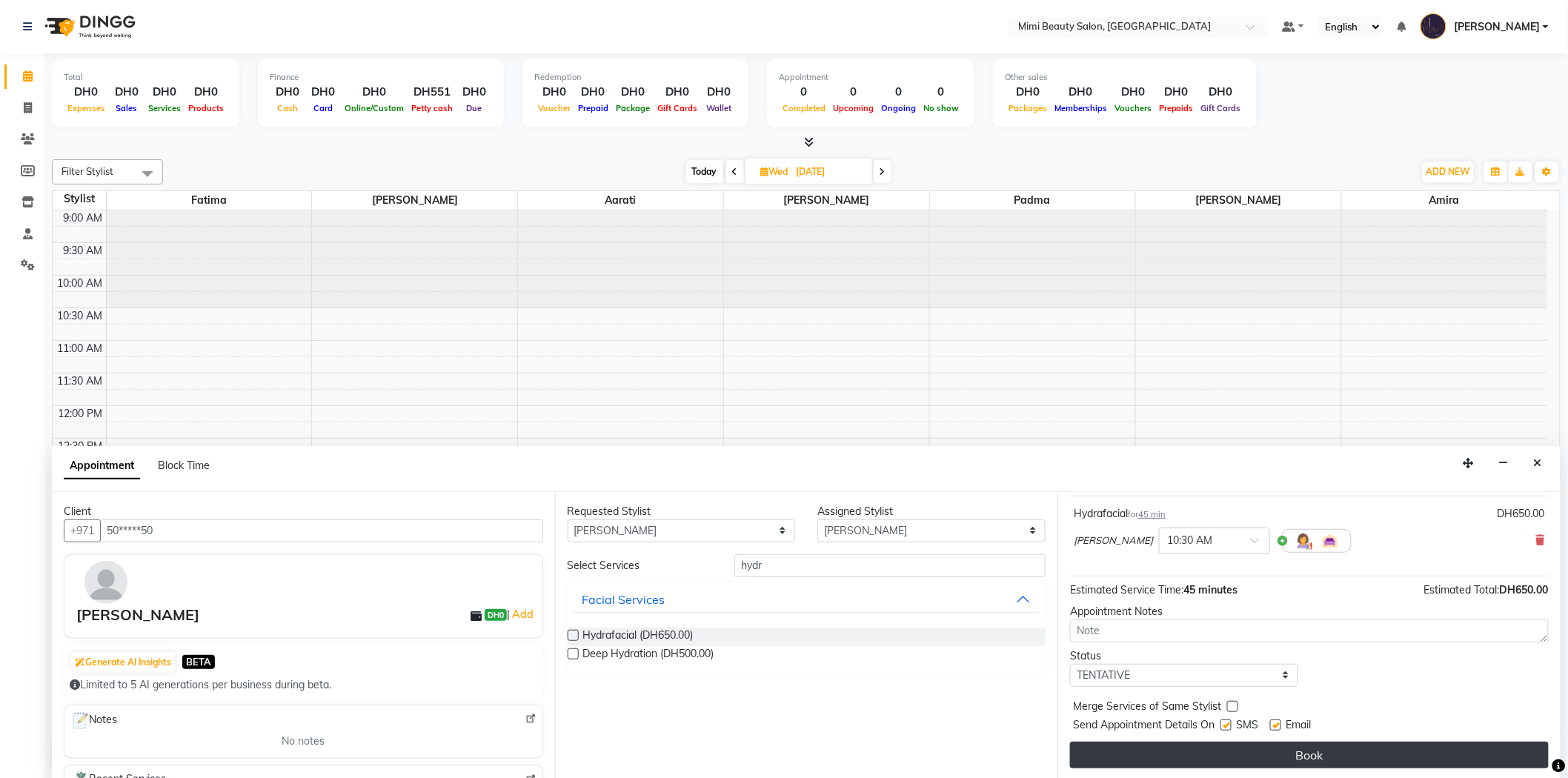
scroll to position [1, 0]
click at [1238, 750] on button "Book" at bounding box center [1309, 754] width 479 height 27
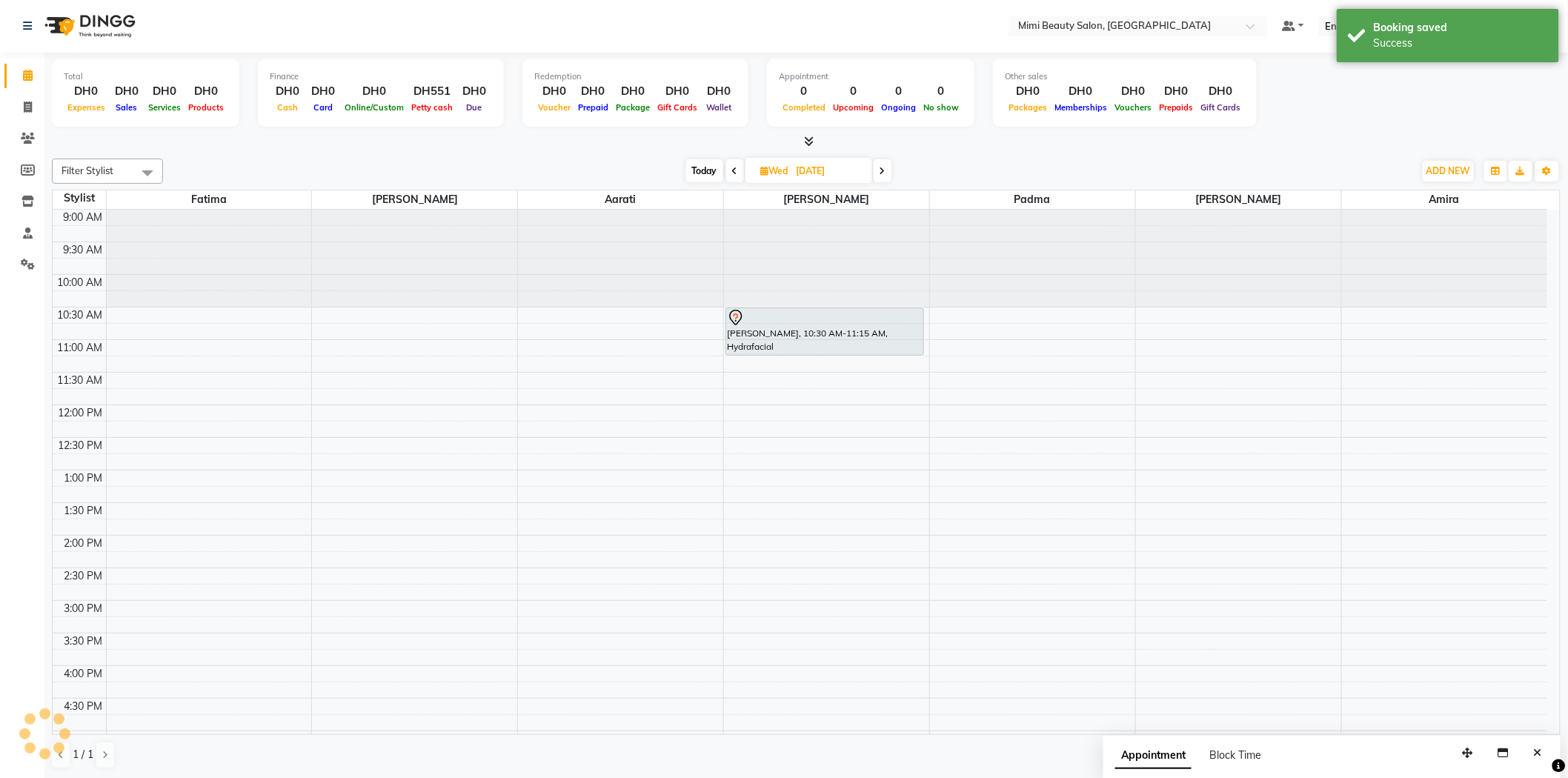
scroll to position [0, 0]
click at [730, 176] on span at bounding box center [735, 171] width 18 height 23
type input "02-09-2025"
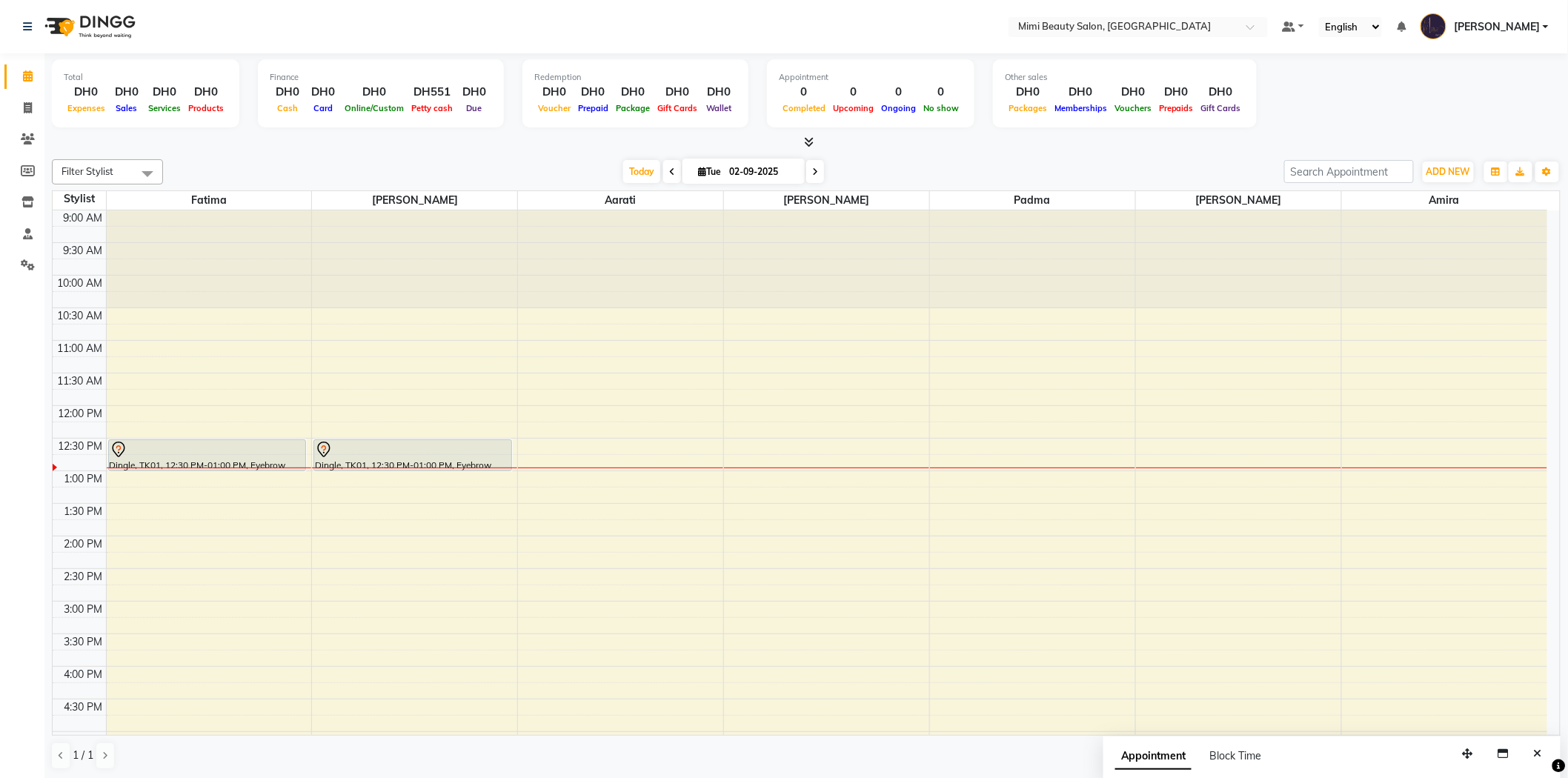
click at [455, 455] on div at bounding box center [413, 449] width 196 height 18
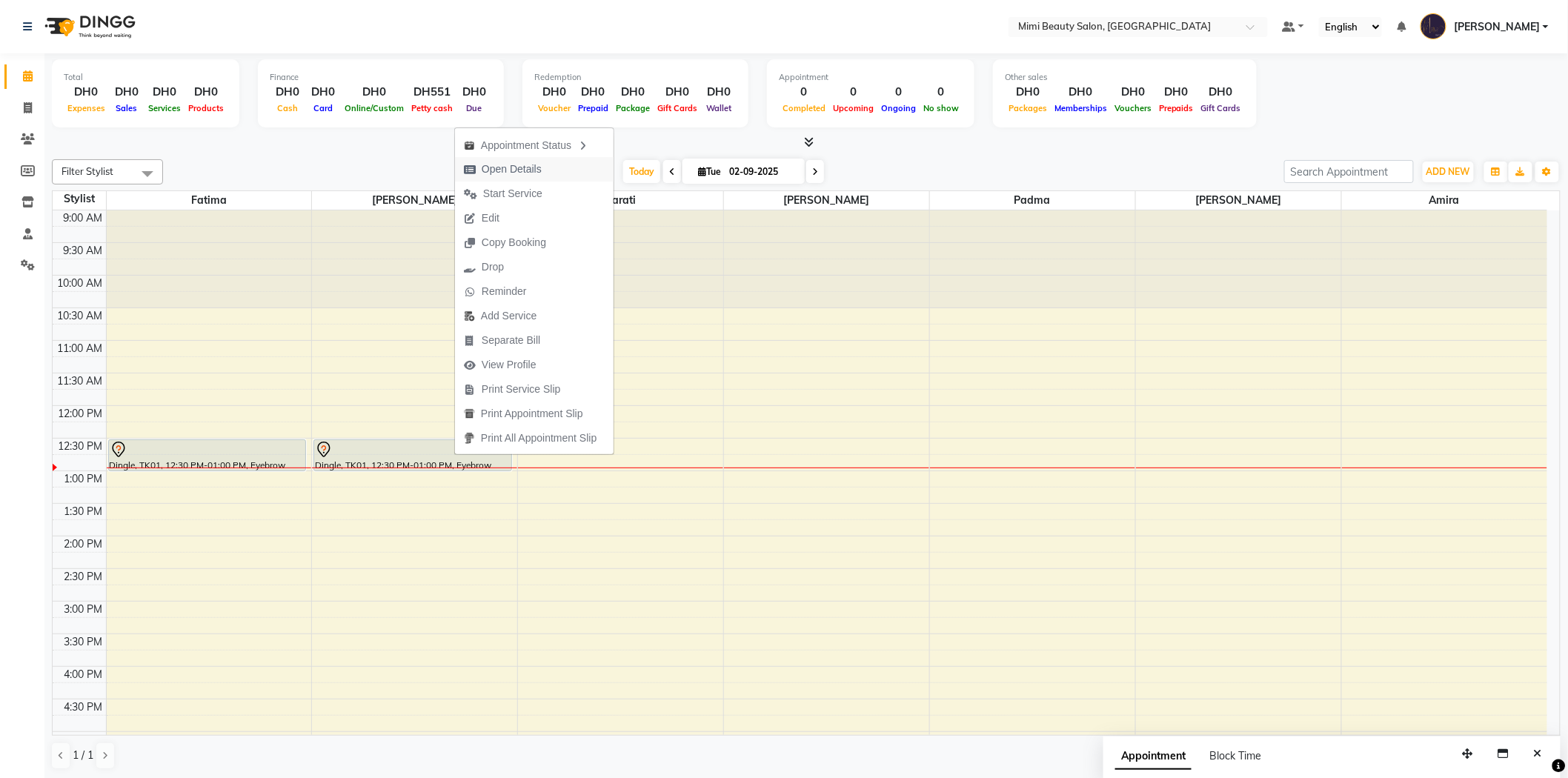
click at [538, 171] on span "Open Details" at bounding box center [511, 169] width 60 height 15
select select "7"
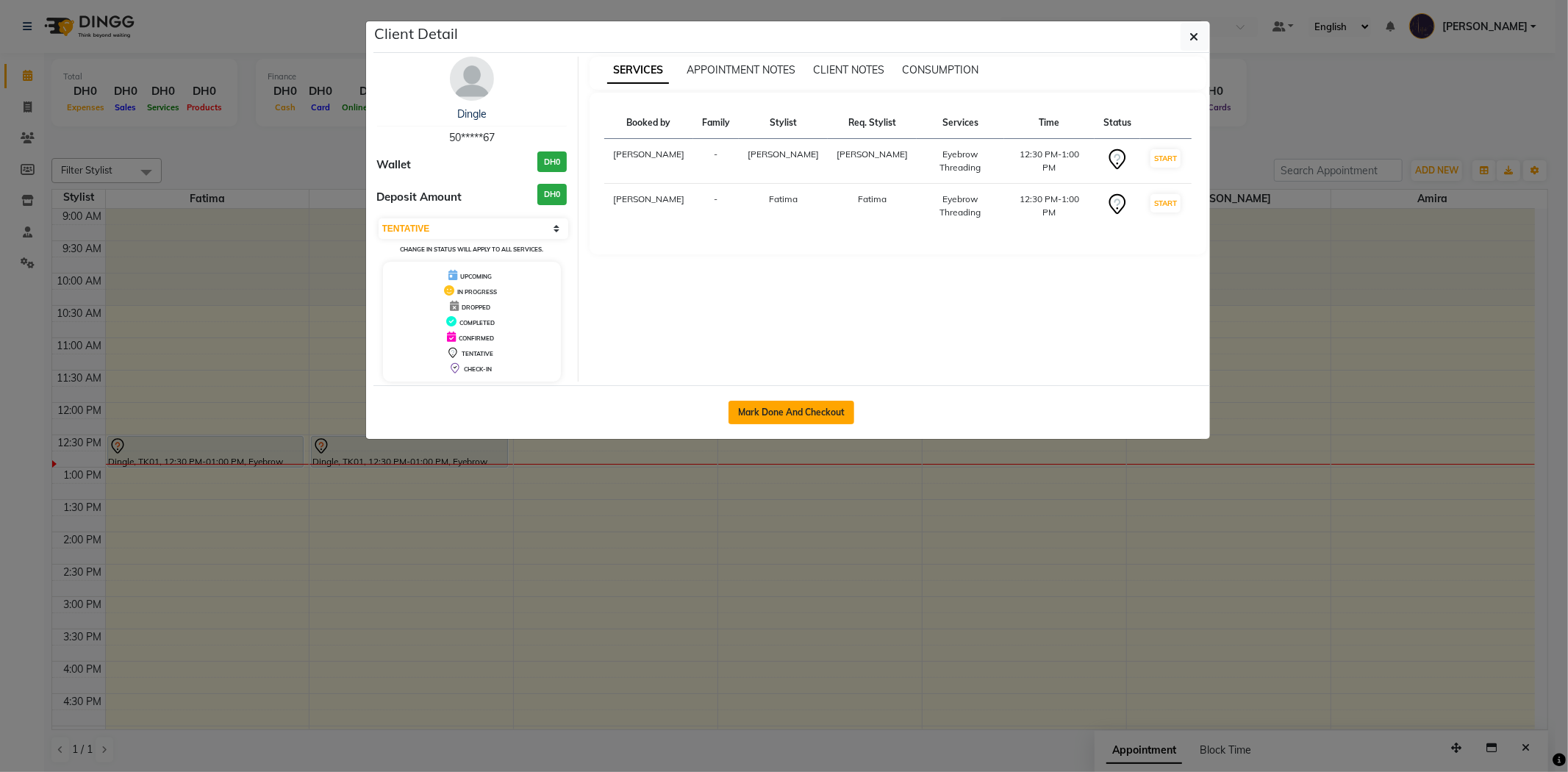
click at [795, 421] on button "Mark Done And Checkout" at bounding box center [792, 412] width 126 height 24
select select "service"
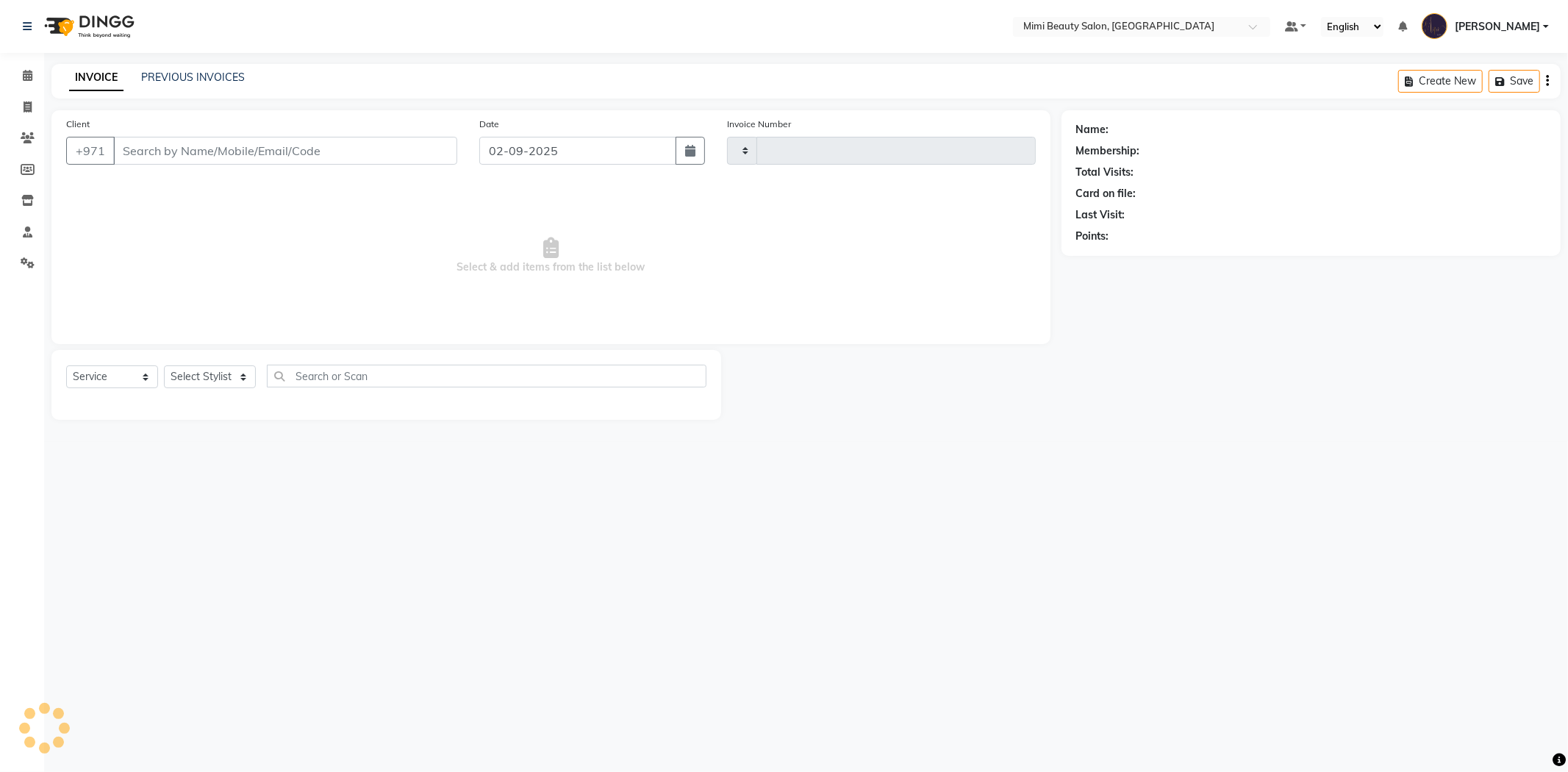
type input "1473"
select select "6756"
type input "50*****67"
select select "52700"
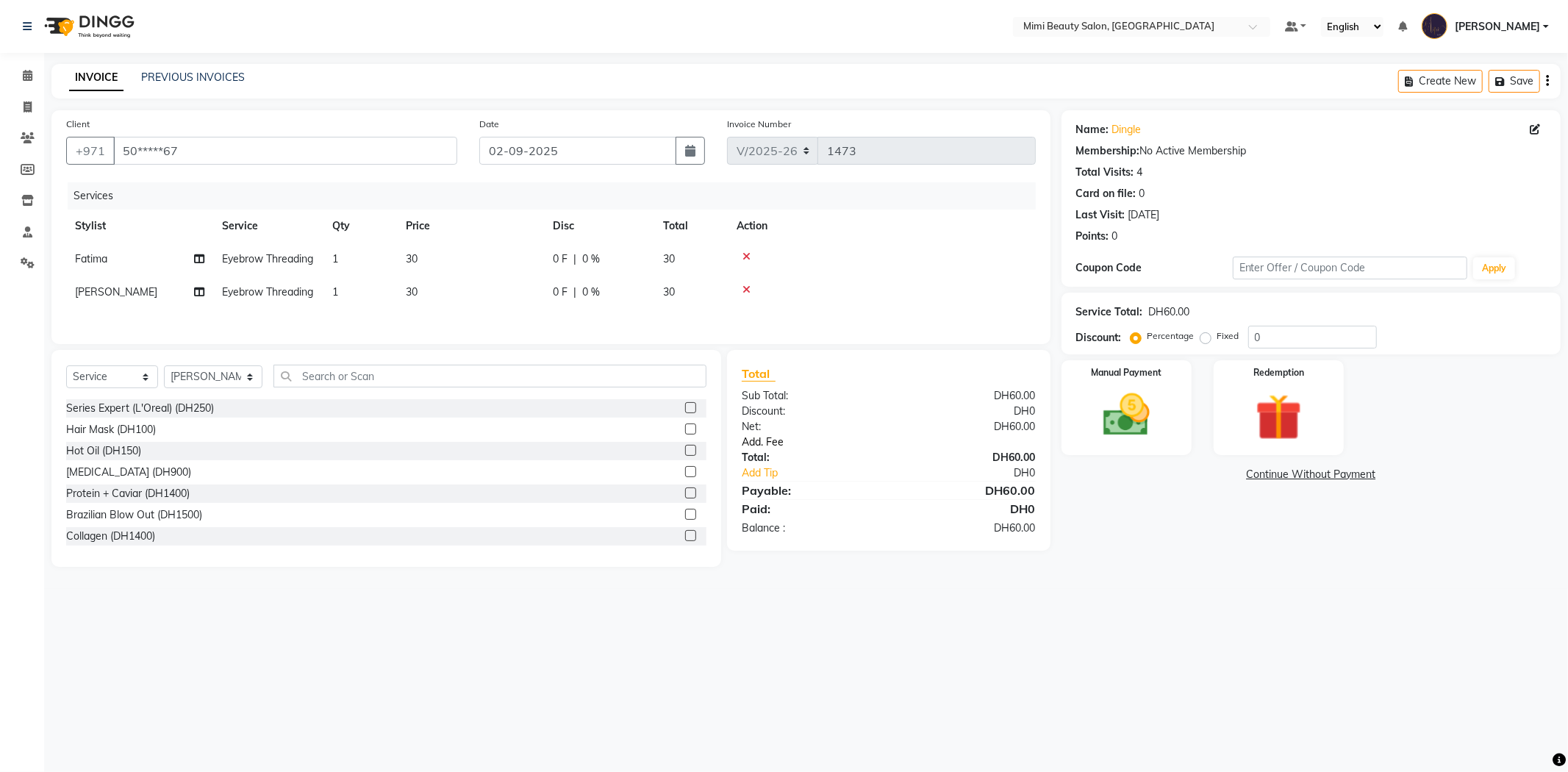
click at [775, 450] on link "Add. Fee" at bounding box center [889, 442] width 316 height 15
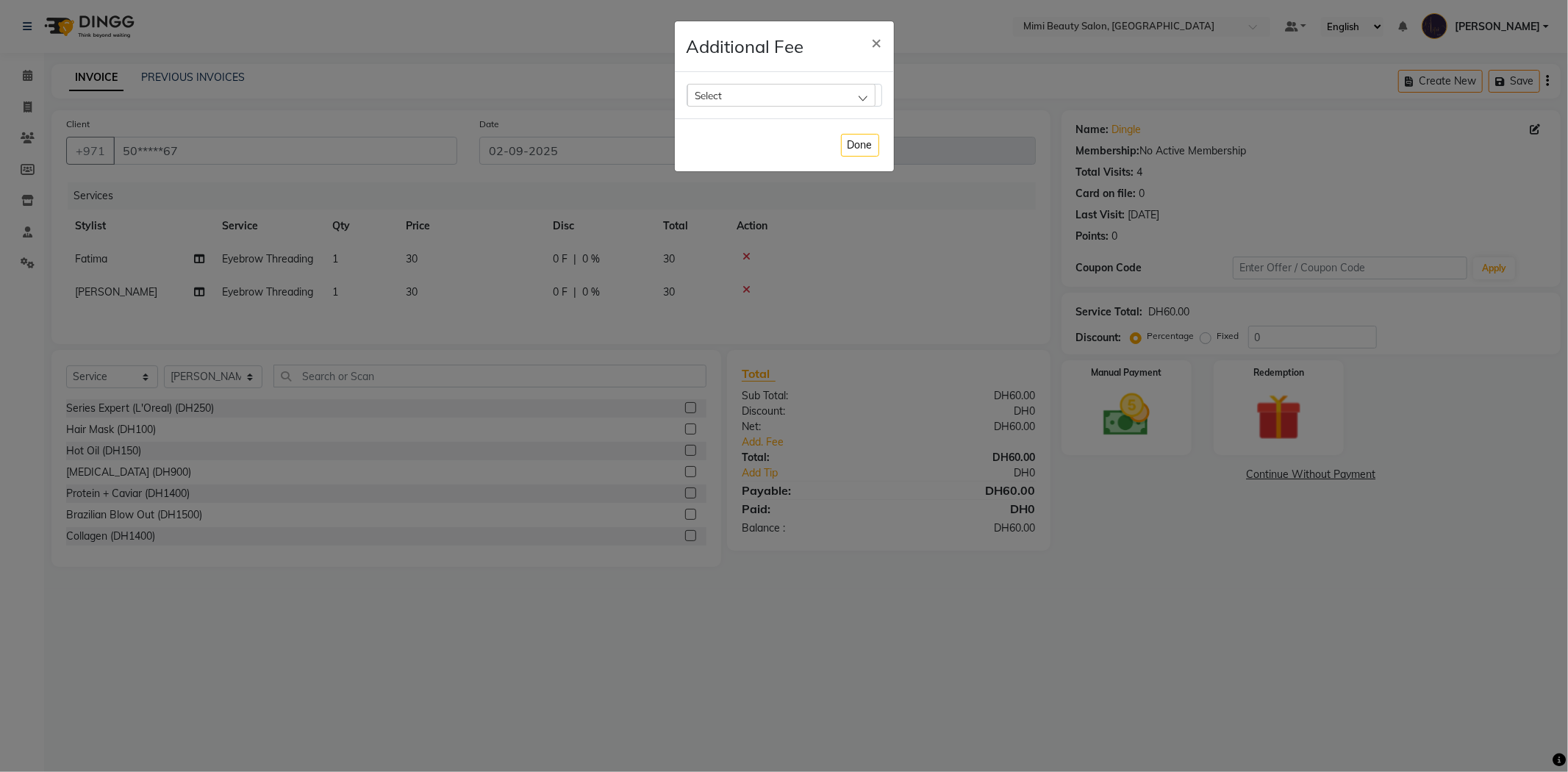
click at [776, 99] on div "Select" at bounding box center [781, 94] width 188 height 22
click at [740, 189] on label "Bank Fee" at bounding box center [723, 189] width 56 height 13
checkbox input "true"
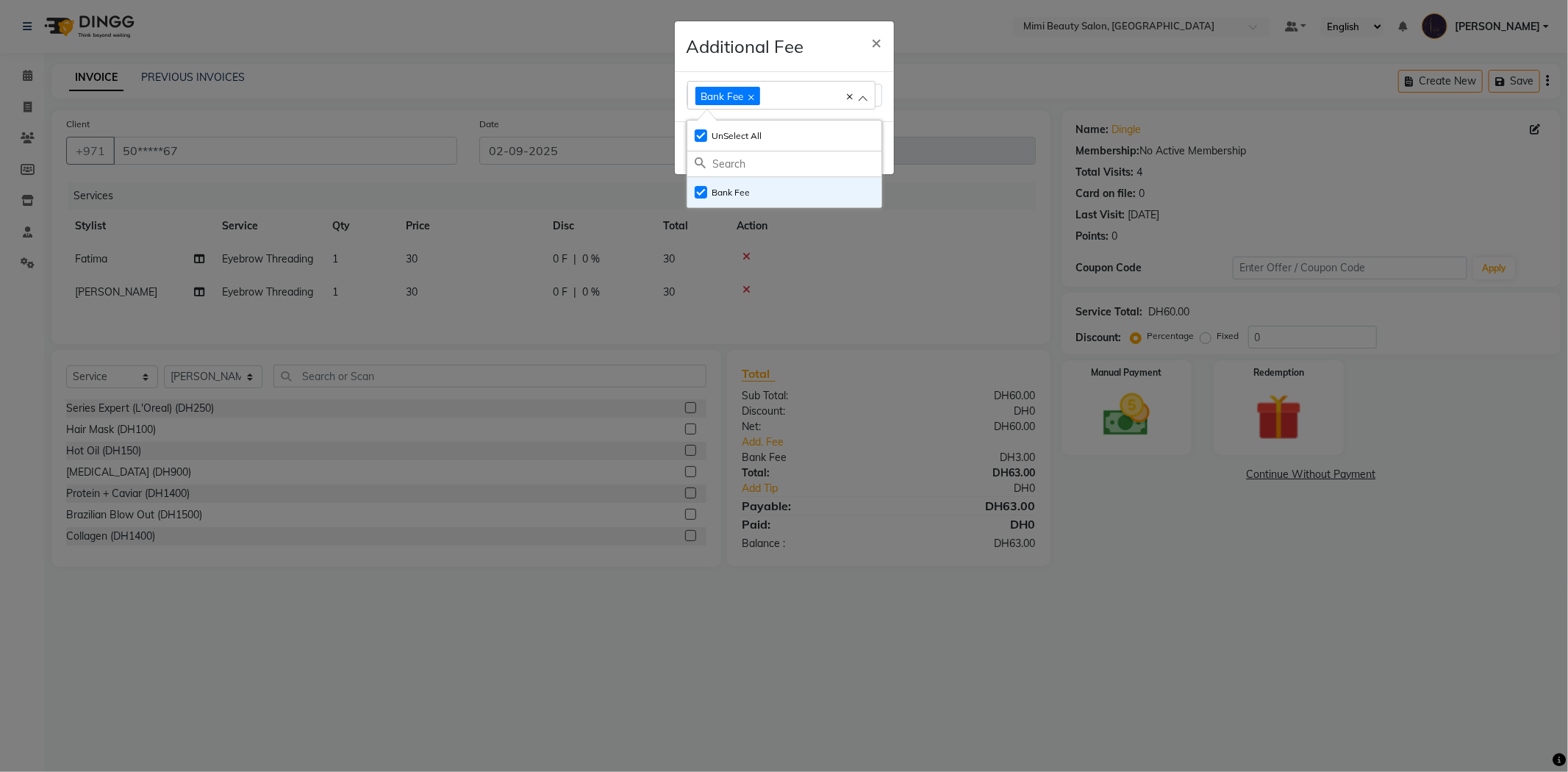
click at [817, 71] on div "Additional Fee ×" at bounding box center [784, 46] width 219 height 51
click at [861, 150] on button "Done" at bounding box center [860, 148] width 38 height 23
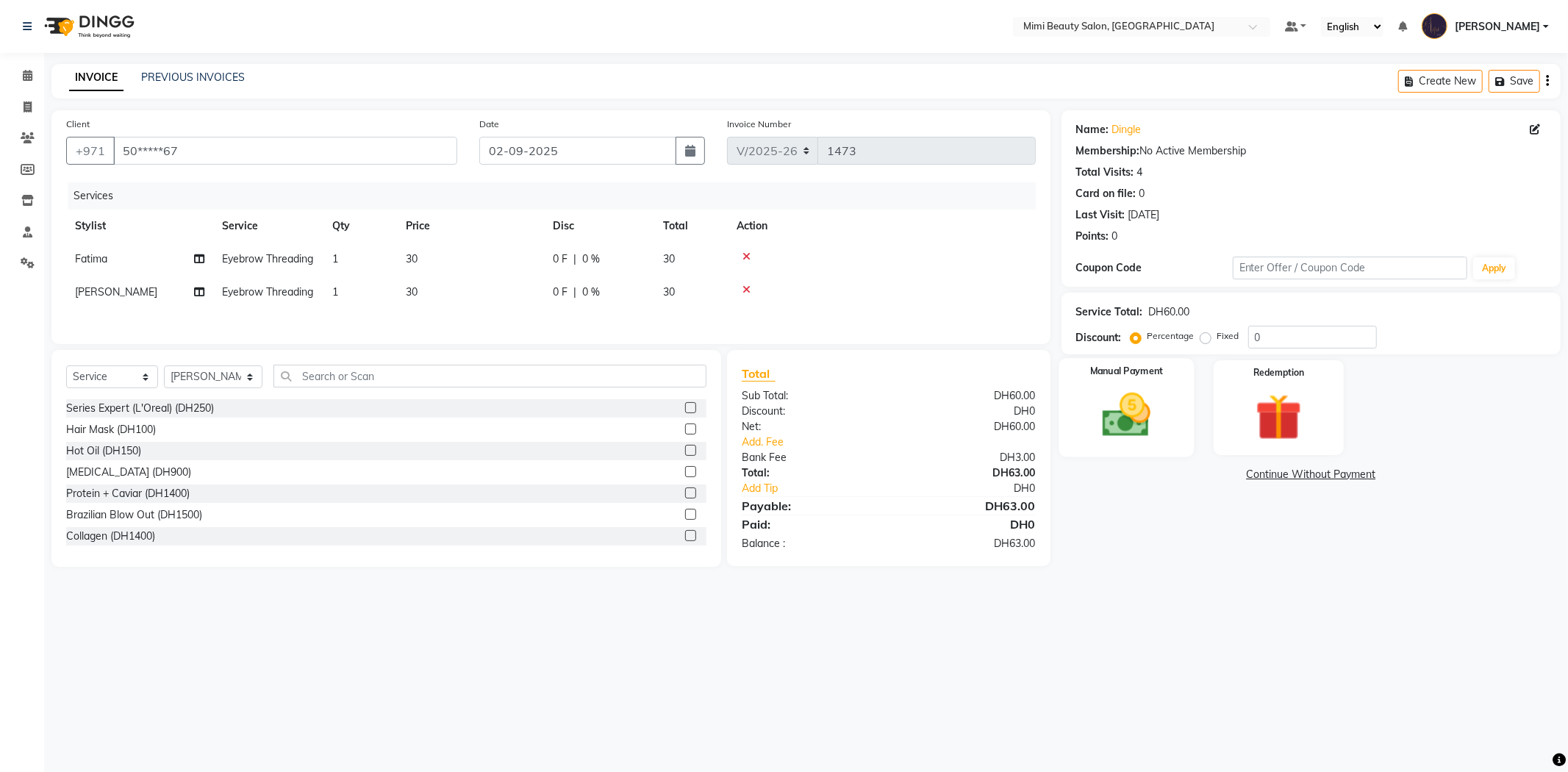
click at [1111, 389] on img at bounding box center [1126, 415] width 79 height 56
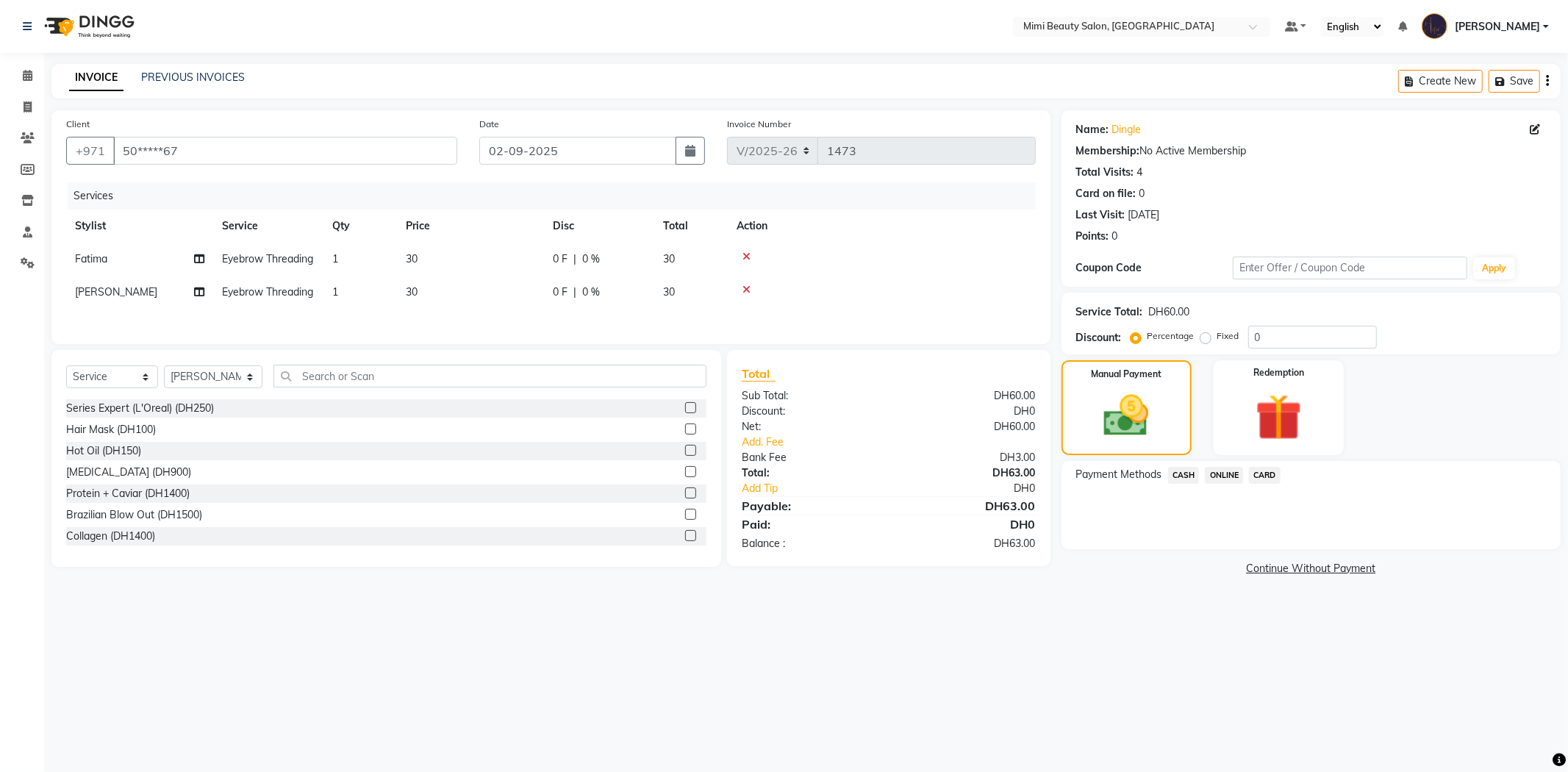
click at [1268, 481] on span "CARD" at bounding box center [1264, 475] width 32 height 17
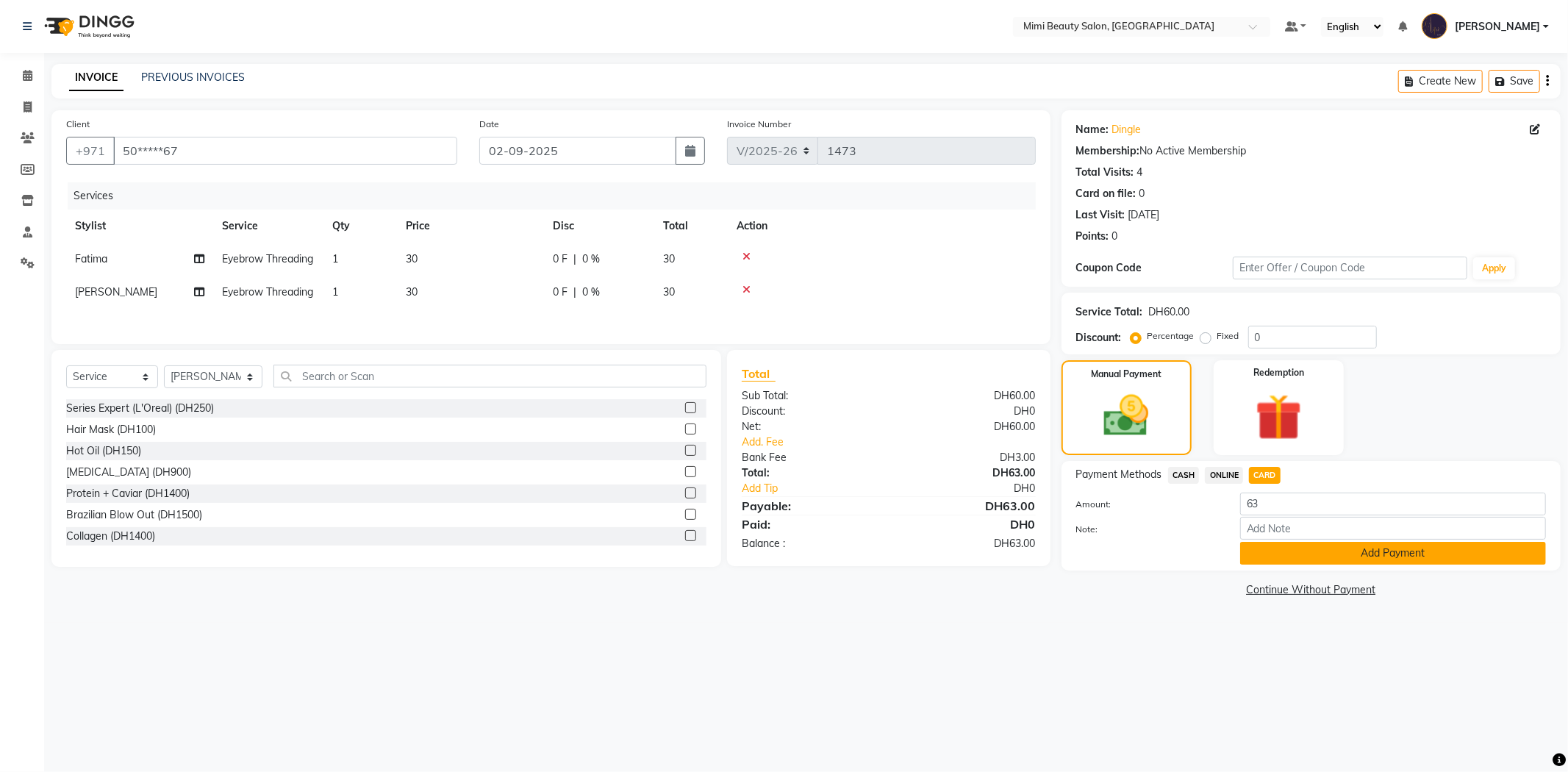
click at [1282, 556] on button "Add Payment" at bounding box center [1393, 553] width 306 height 23
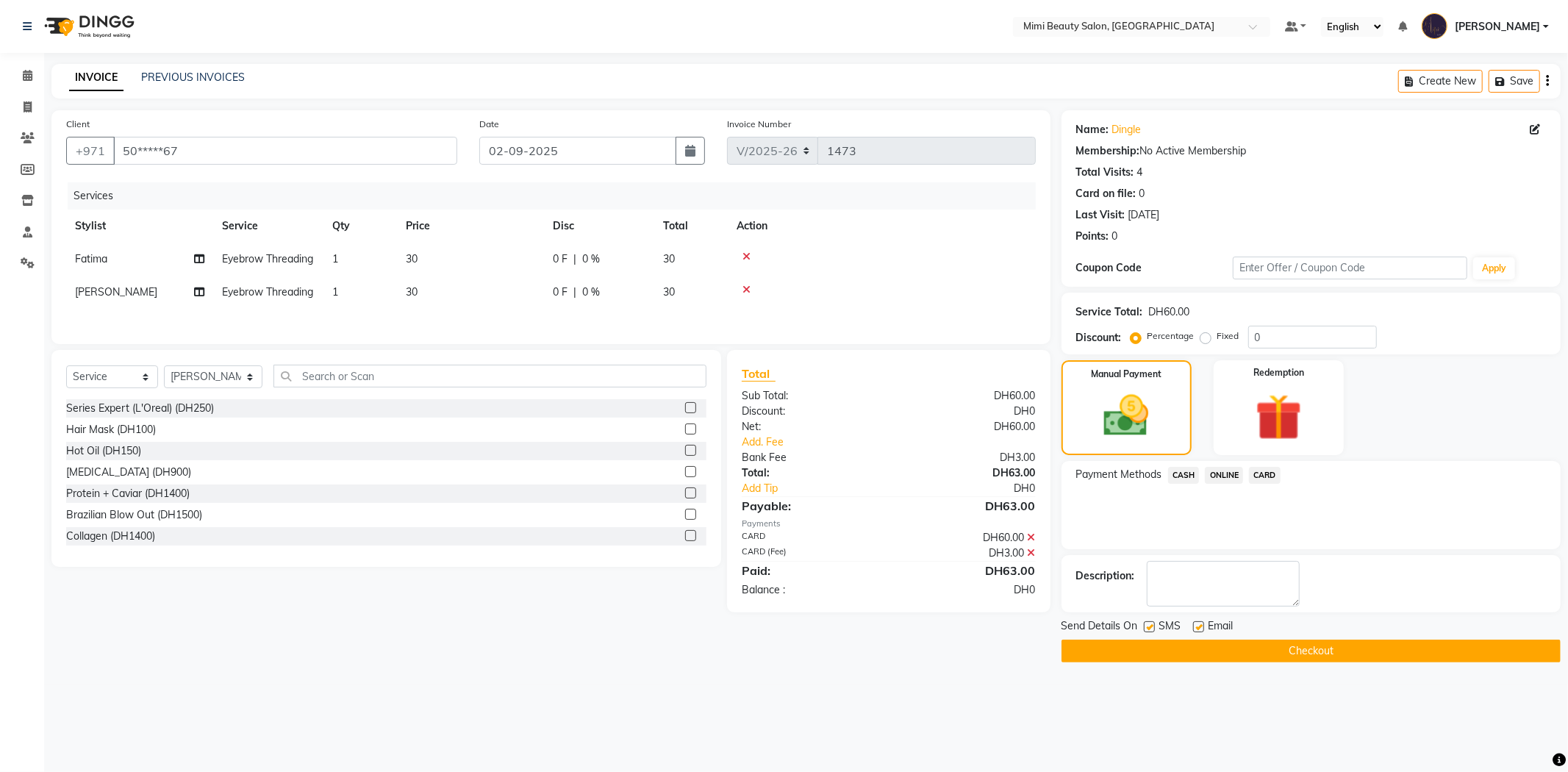
click at [1269, 648] on button "Checkout" at bounding box center [1311, 651] width 499 height 23
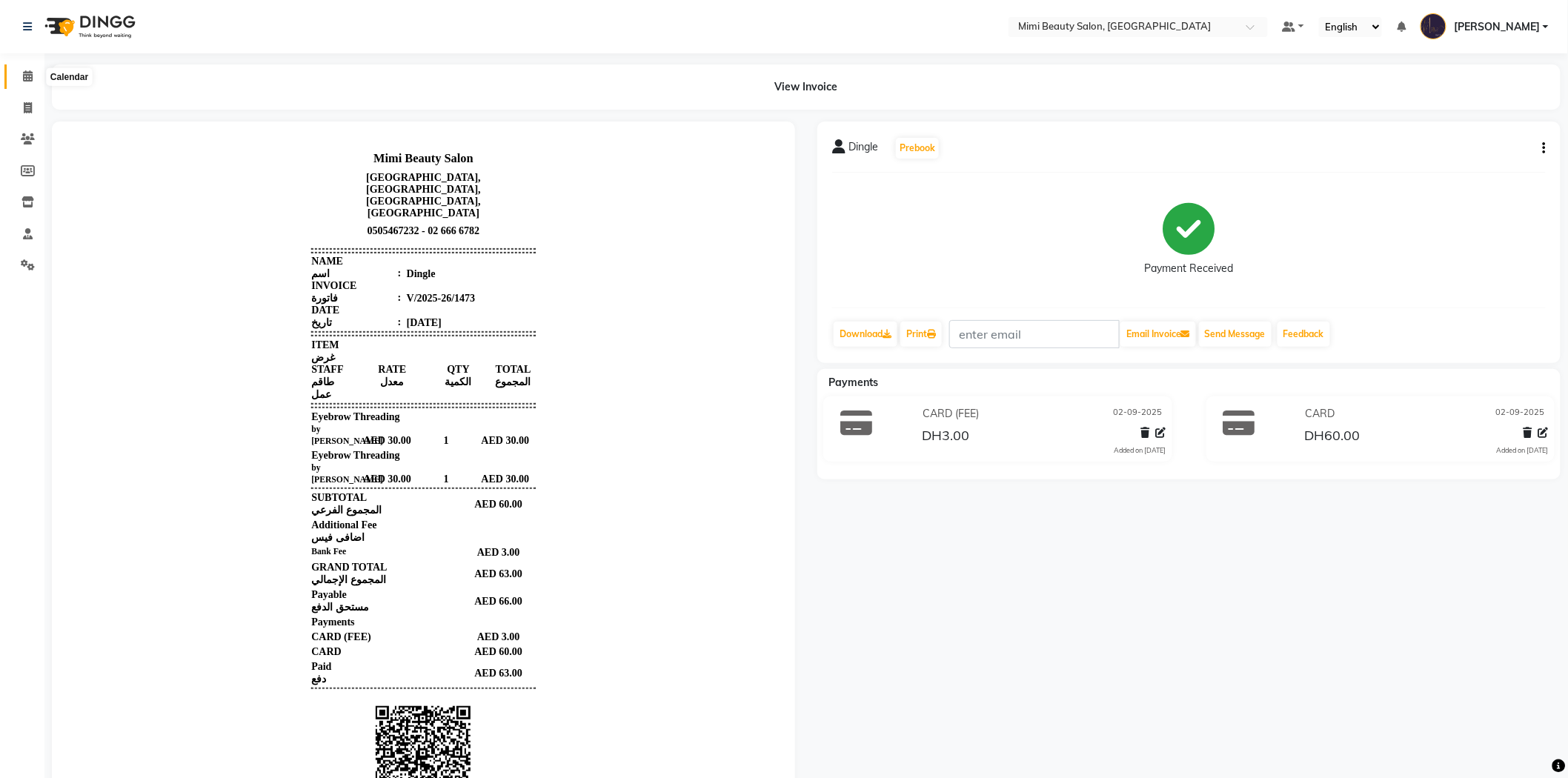
click at [23, 76] on icon at bounding box center [28, 76] width 10 height 11
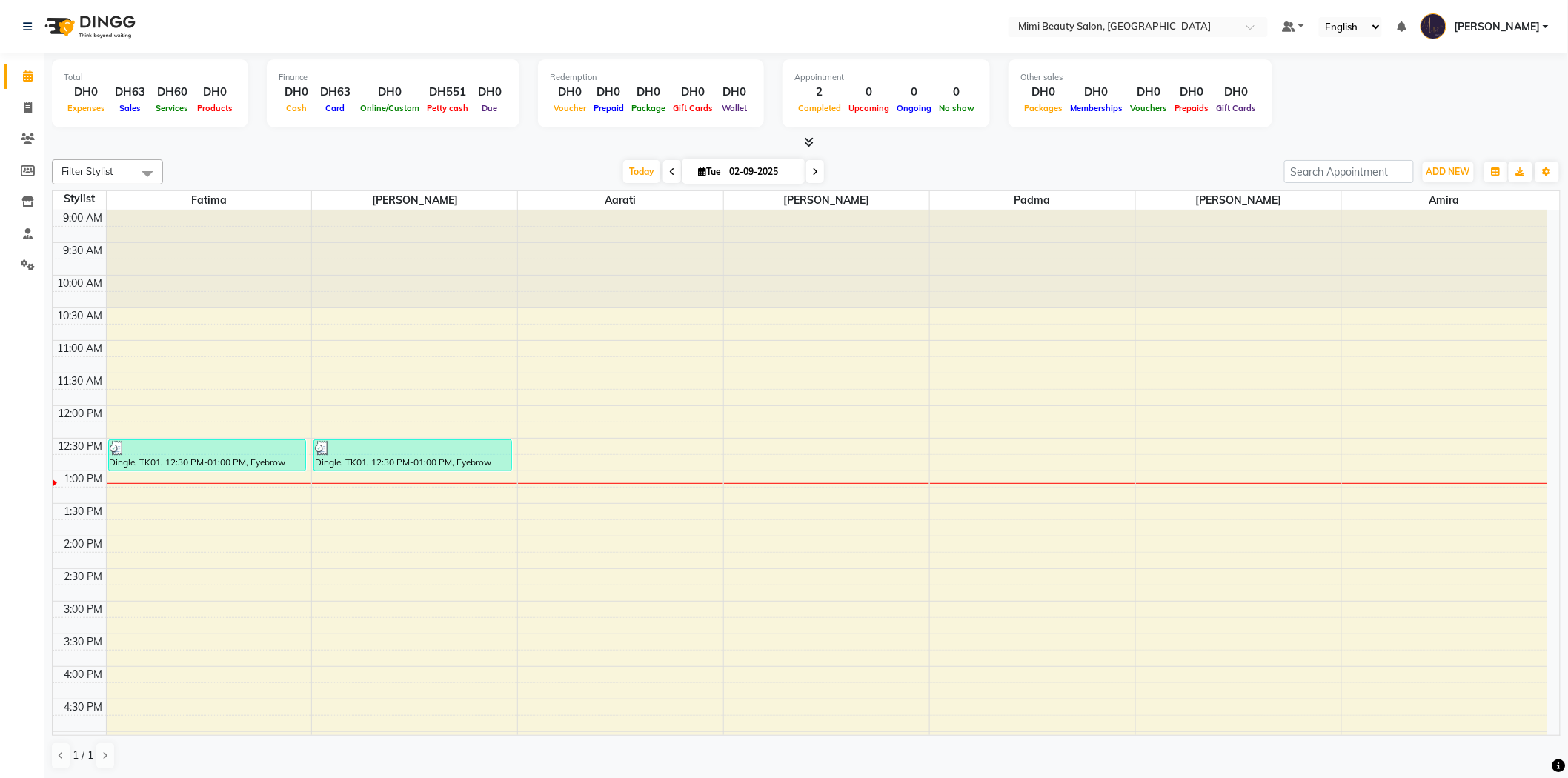
click at [816, 171] on span at bounding box center [815, 171] width 18 height 23
type input "[DATE]"
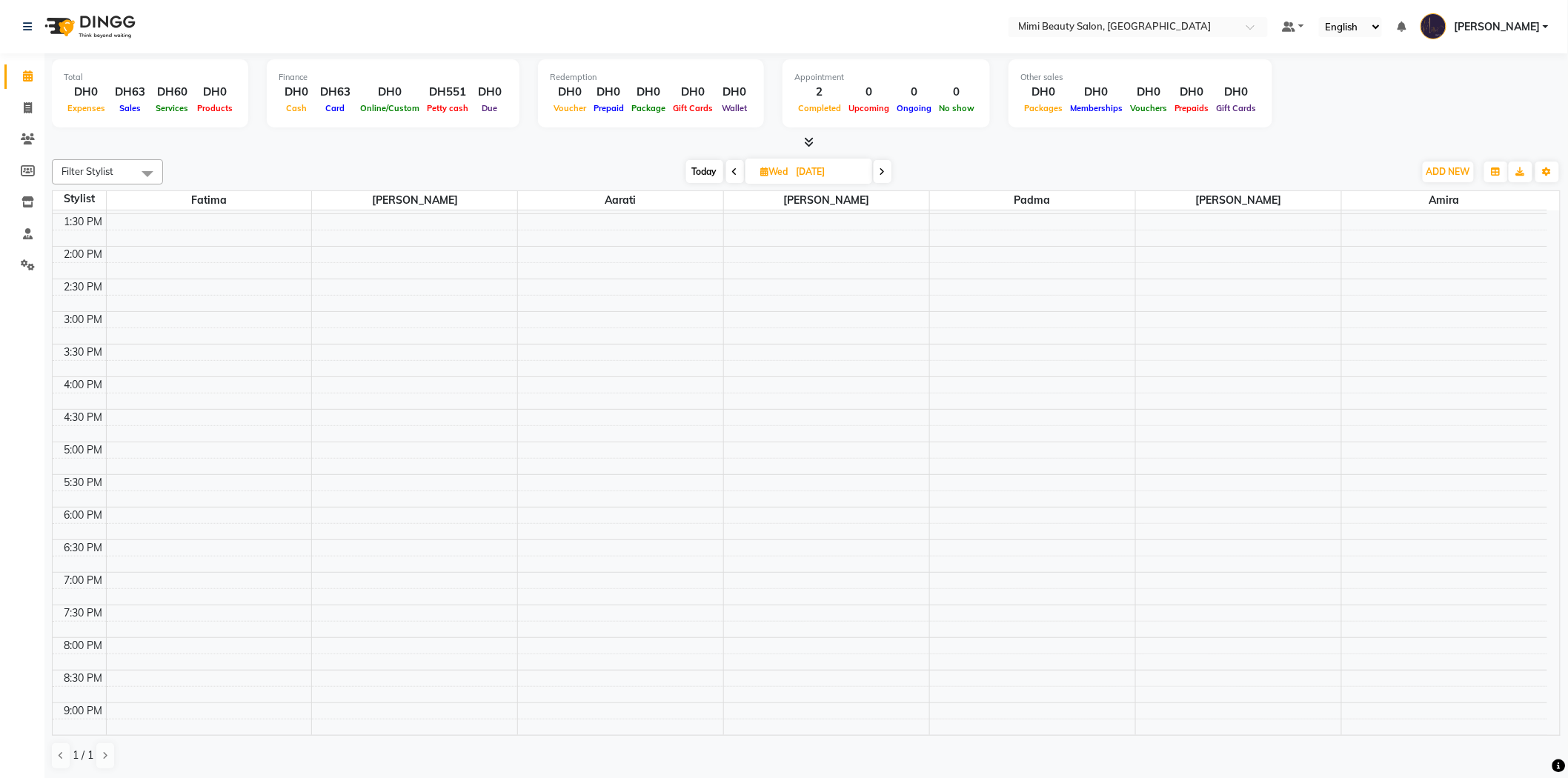
scroll to position [329, 0]
click at [226, 478] on div "9:00 AM 9:30 AM 10:00 AM 10:30 AM 11:00 AM 11:30 AM 12:00 PM 12:30 PM 1:00 PM 1…" at bounding box center [800, 369] width 1495 height 977
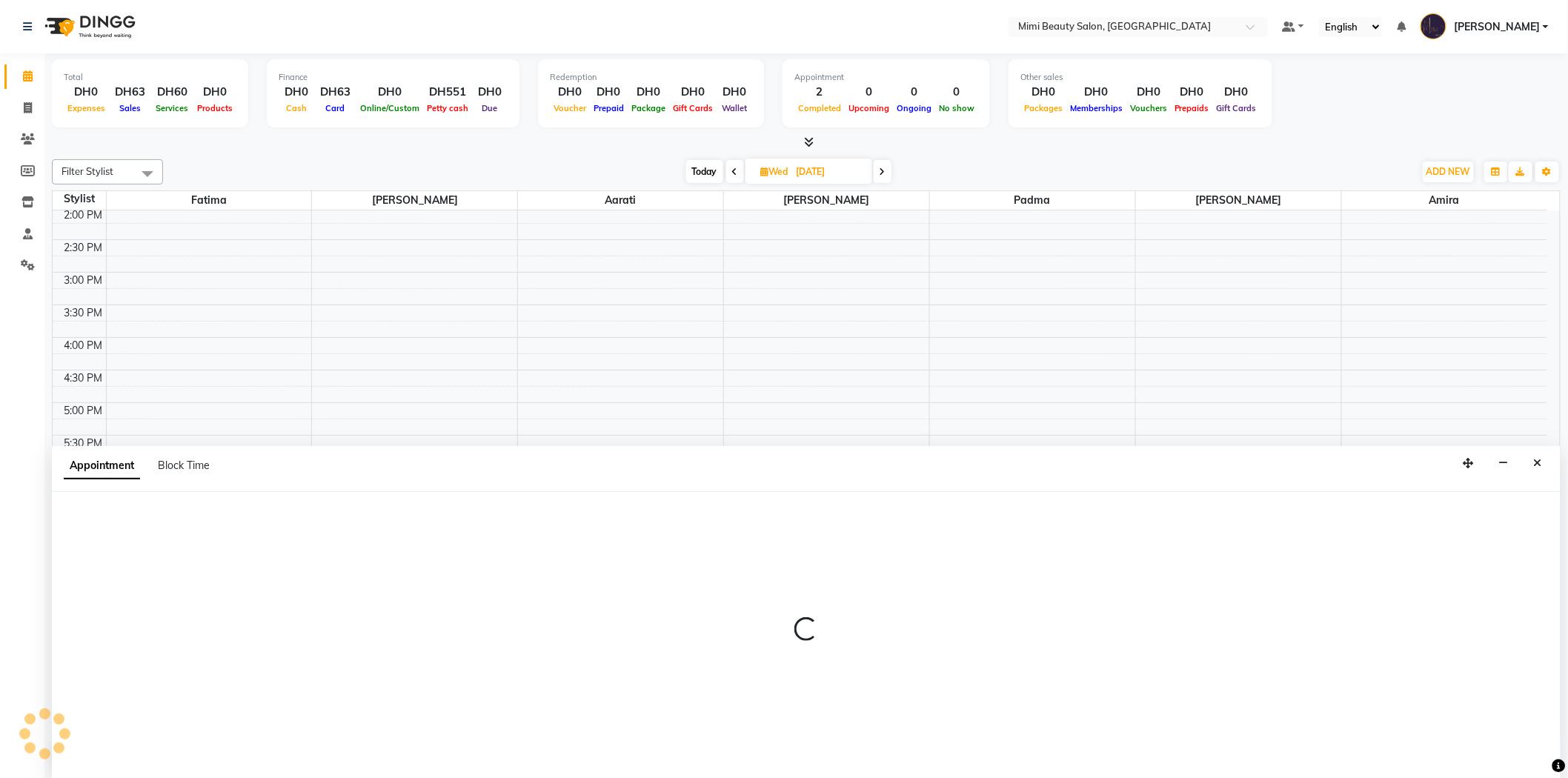
scroll to position [1, 0]
select select "52699"
select select "tentative"
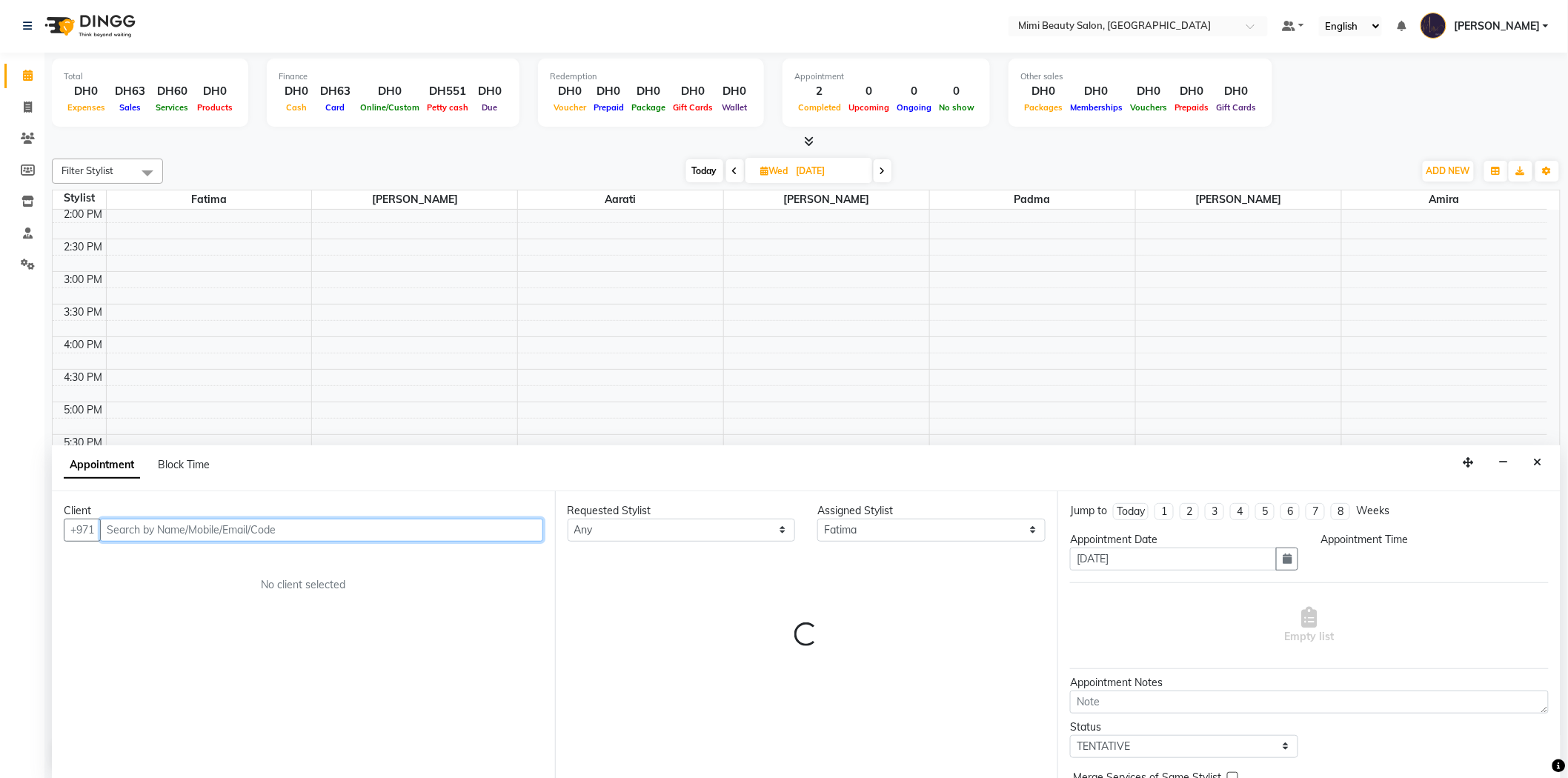
select select "1080"
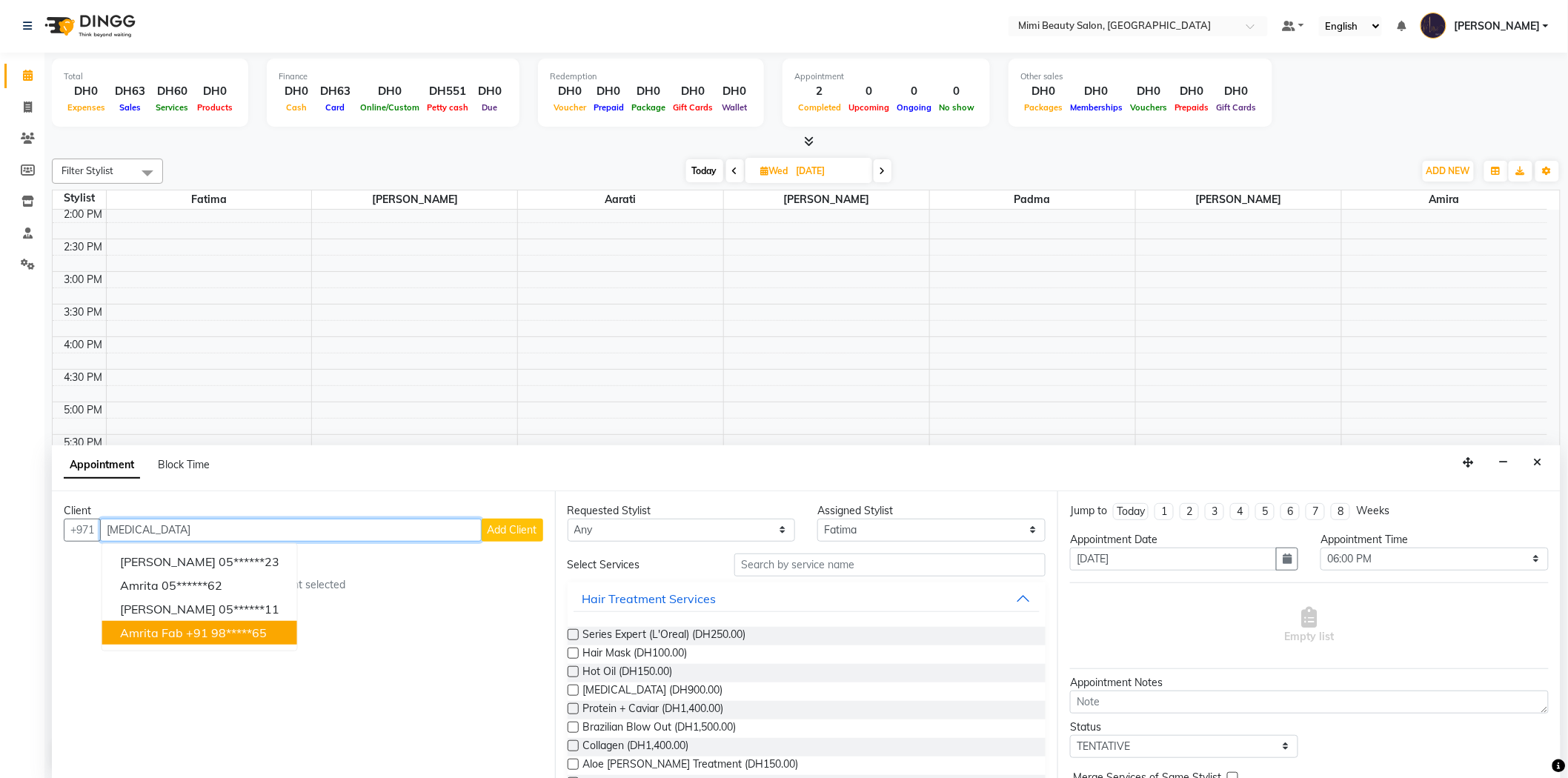
click at [159, 638] on span "Amrita Fab" at bounding box center [152, 632] width 63 height 15
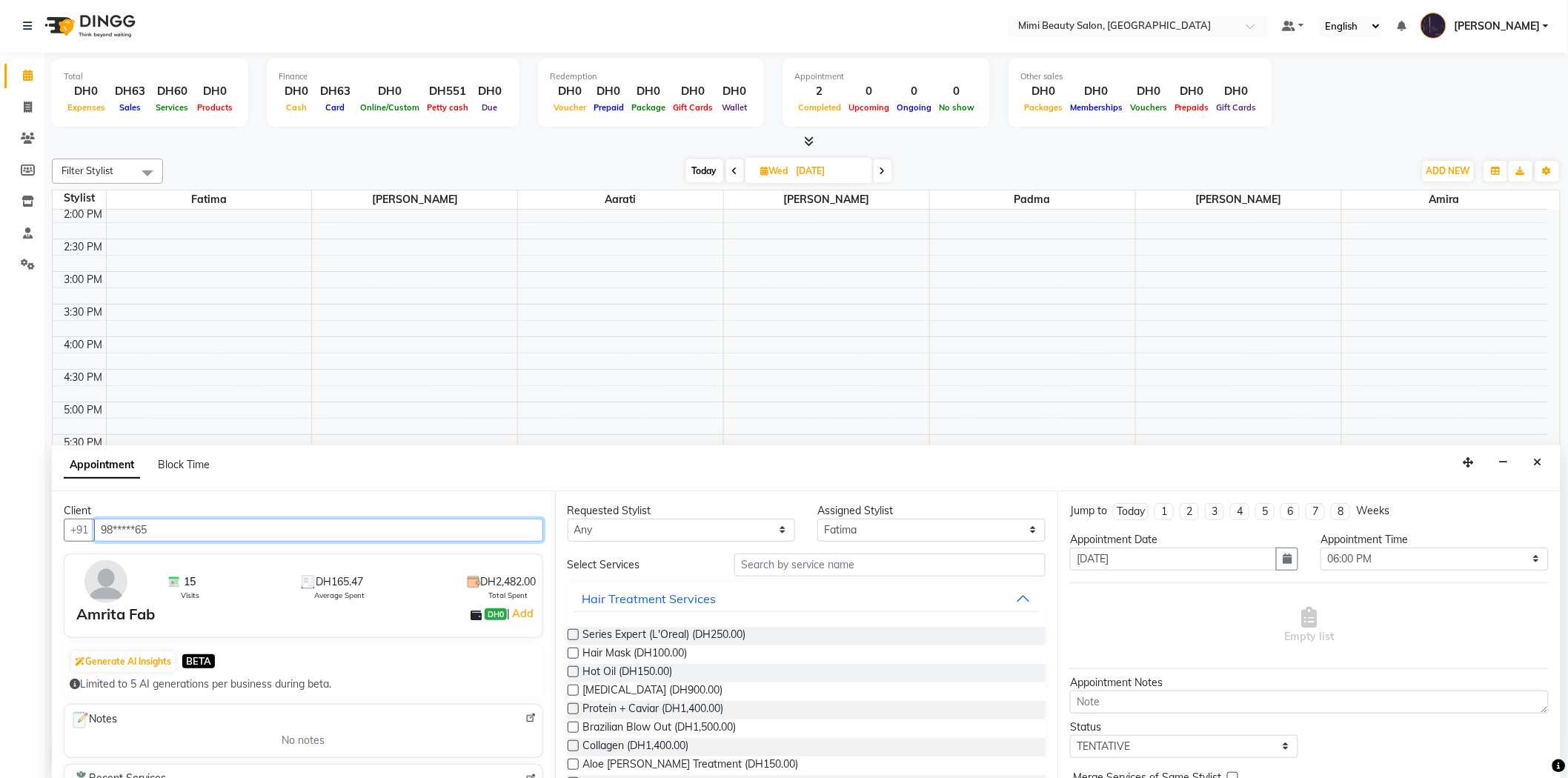
type input "98*****65"
click at [628, 529] on select "Any [PERSON_NAME] [MEDICAL_DATA][PERSON_NAME] [PERSON_NAME] Padma" at bounding box center [682, 530] width 228 height 23
select select "52699"
click at [568, 519] on select "Any [PERSON_NAME] [MEDICAL_DATA][PERSON_NAME] [PERSON_NAME] Padma" at bounding box center [682, 530] width 228 height 23
click at [780, 562] on input "text" at bounding box center [890, 565] width 311 height 23
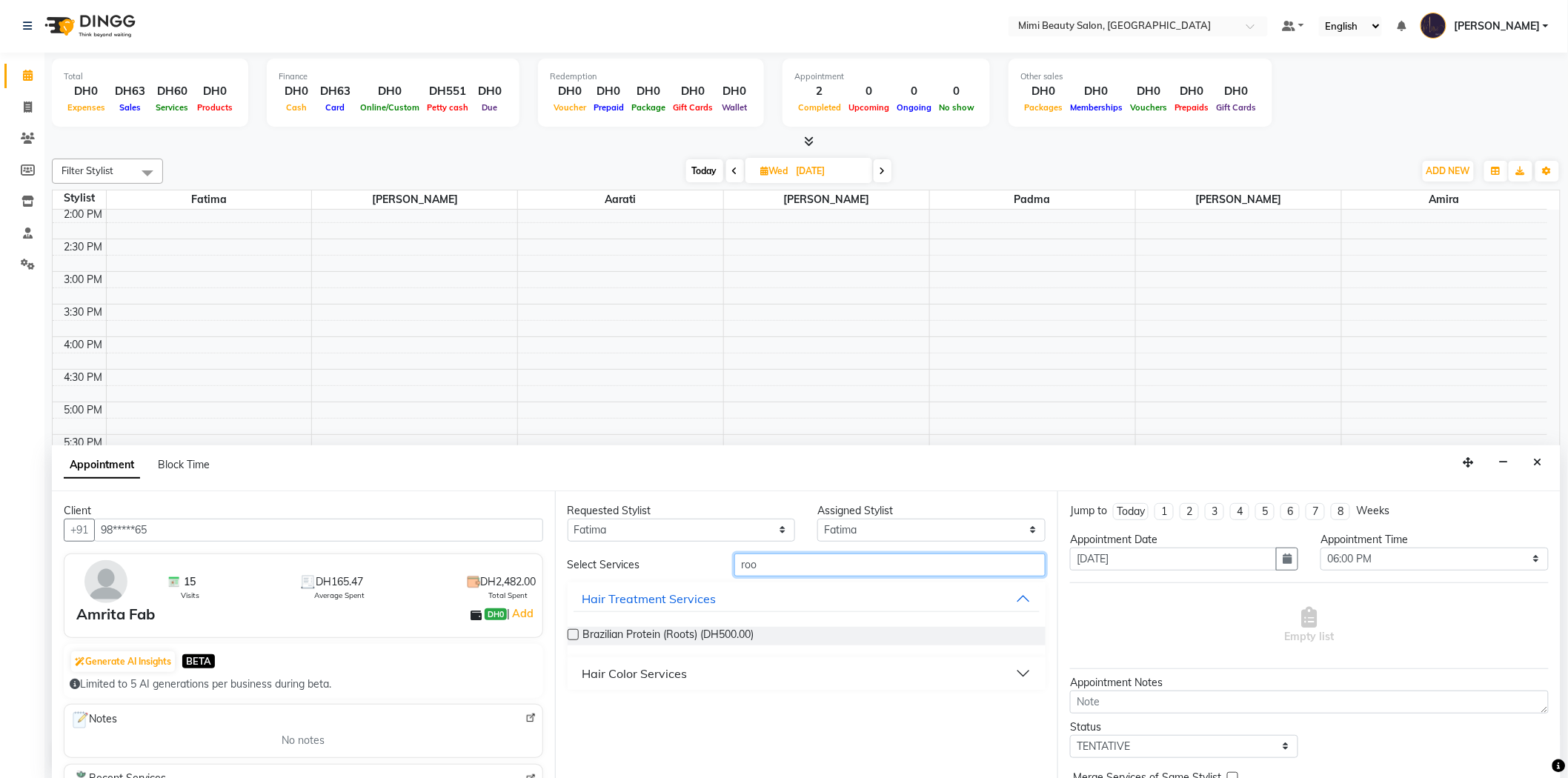
type input "roo"
click at [660, 665] on div "Hair Color Services" at bounding box center [635, 673] width 106 height 18
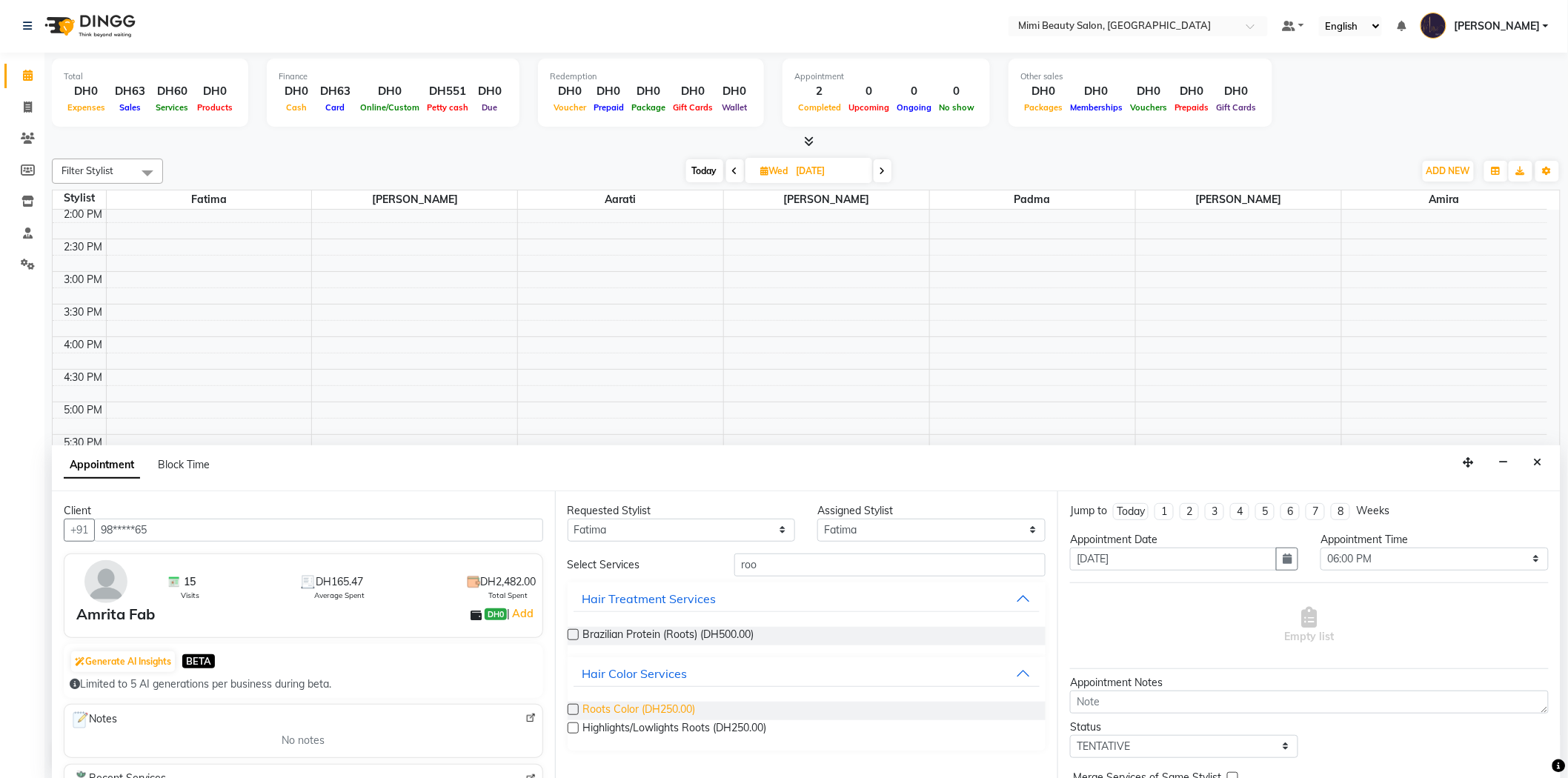
click at [663, 710] on span "Roots Color (DH250.00)" at bounding box center [639, 711] width 112 height 18
checkbox input "false"
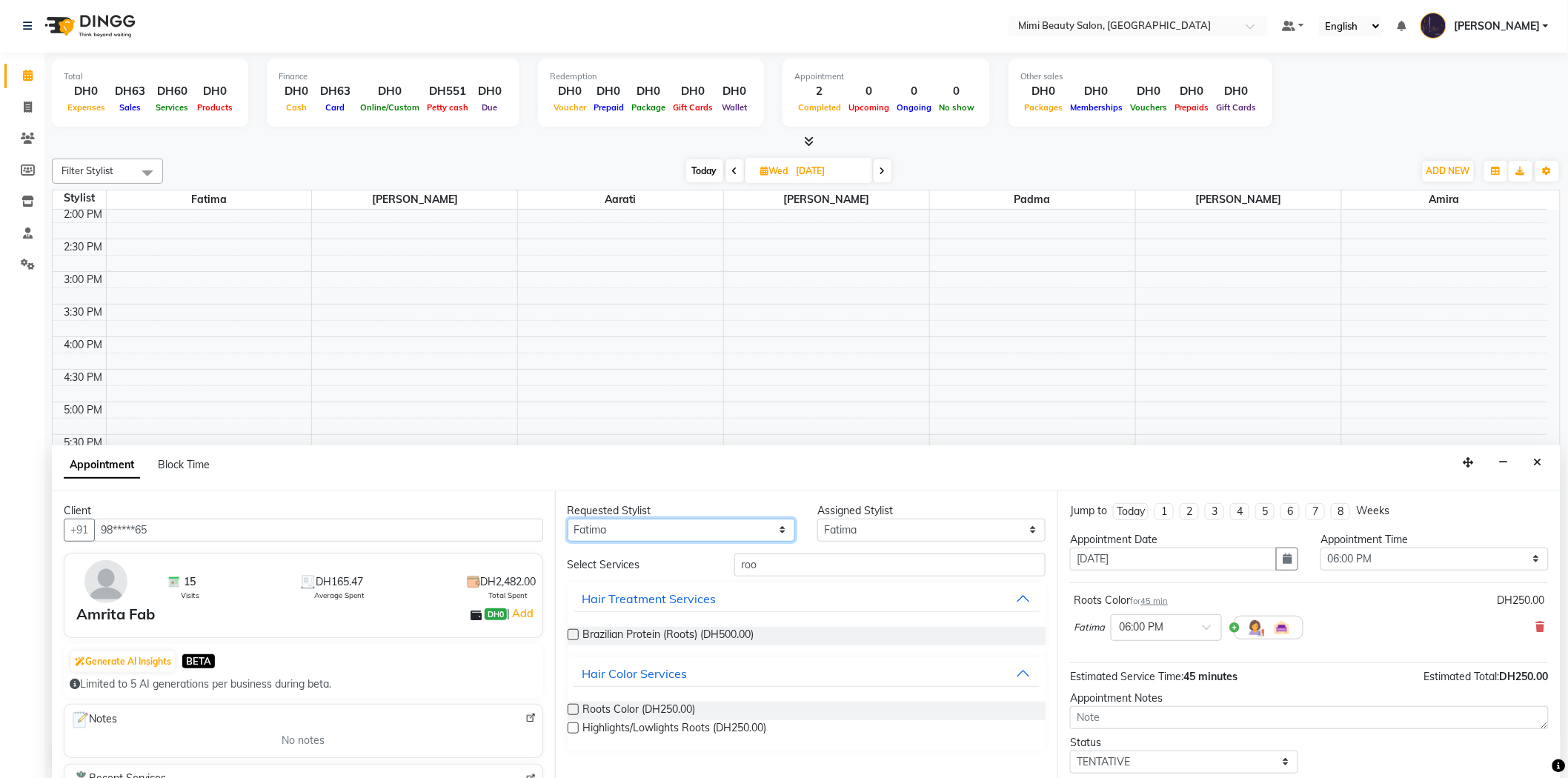
click at [669, 530] on select "Any [PERSON_NAME] [MEDICAL_DATA][PERSON_NAME] [PERSON_NAME] Padma" at bounding box center [682, 530] width 228 height 23
select select "68417"
click at [568, 519] on select "Any [PERSON_NAME] [MEDICAL_DATA][PERSON_NAME] [PERSON_NAME] Padma" at bounding box center [682, 530] width 228 height 23
select select "68417"
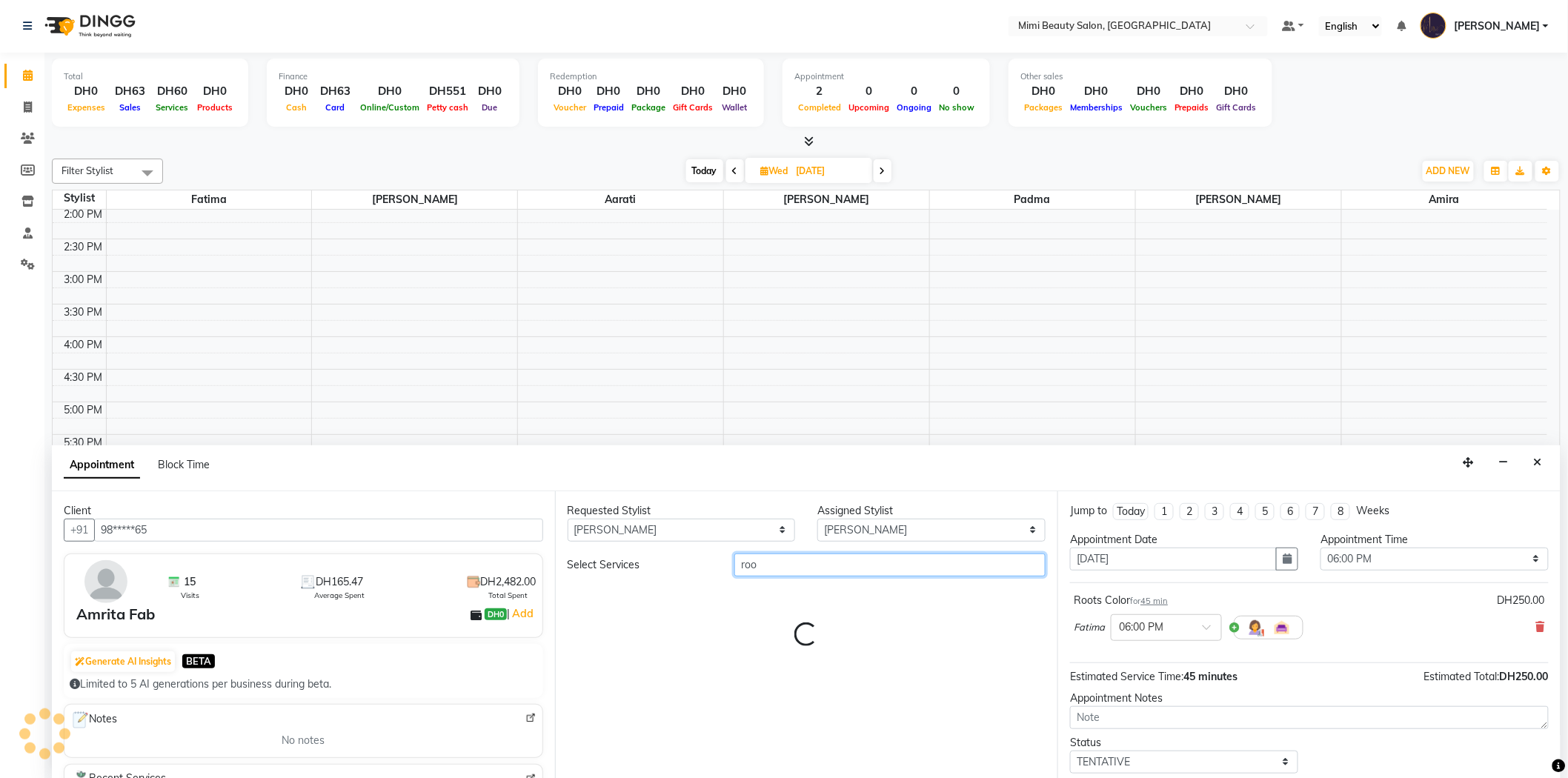
click at [742, 567] on input "roo" at bounding box center [890, 565] width 311 height 23
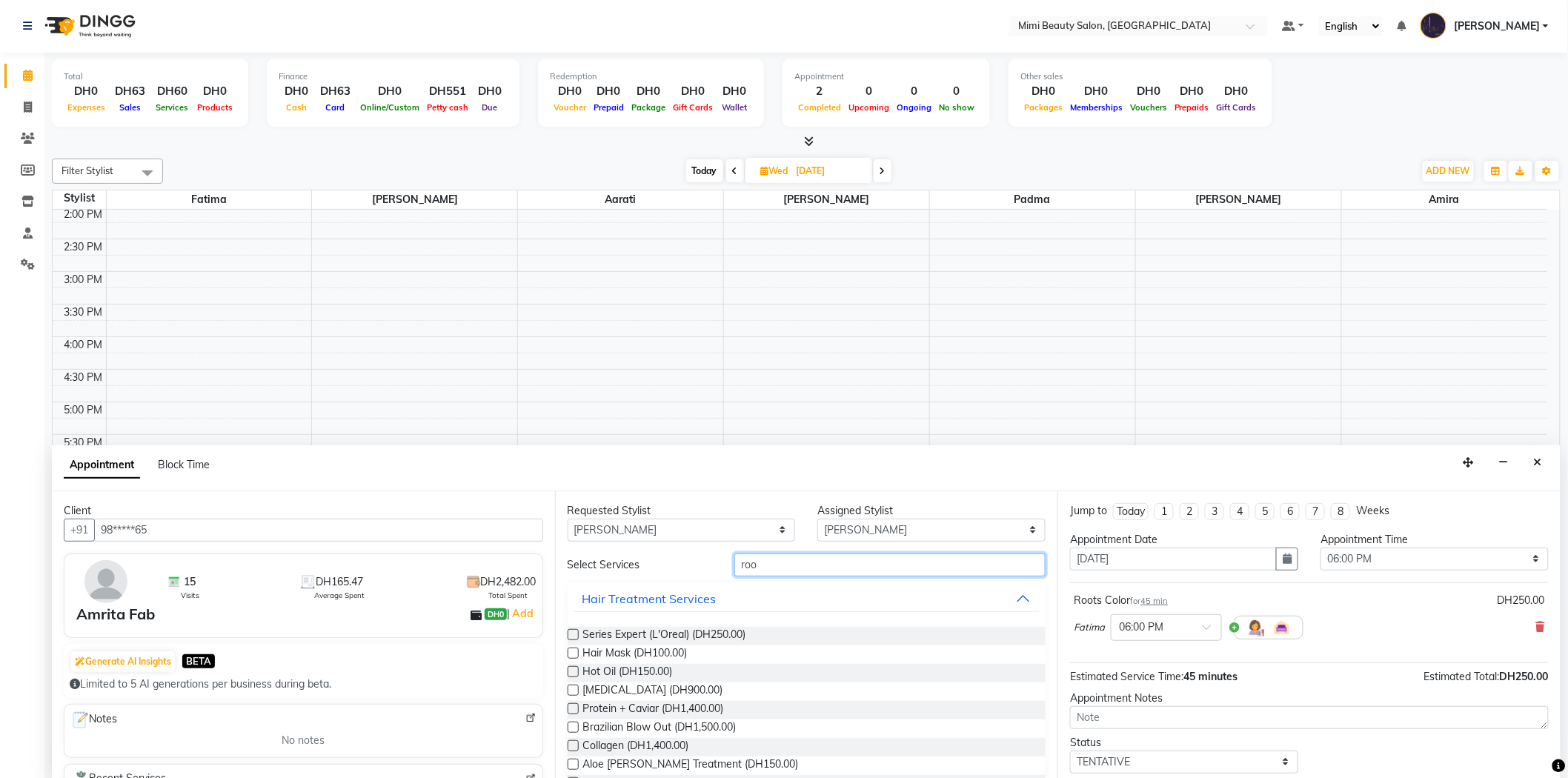
click at [742, 567] on input "roo" at bounding box center [890, 565] width 311 height 23
type input "ped"
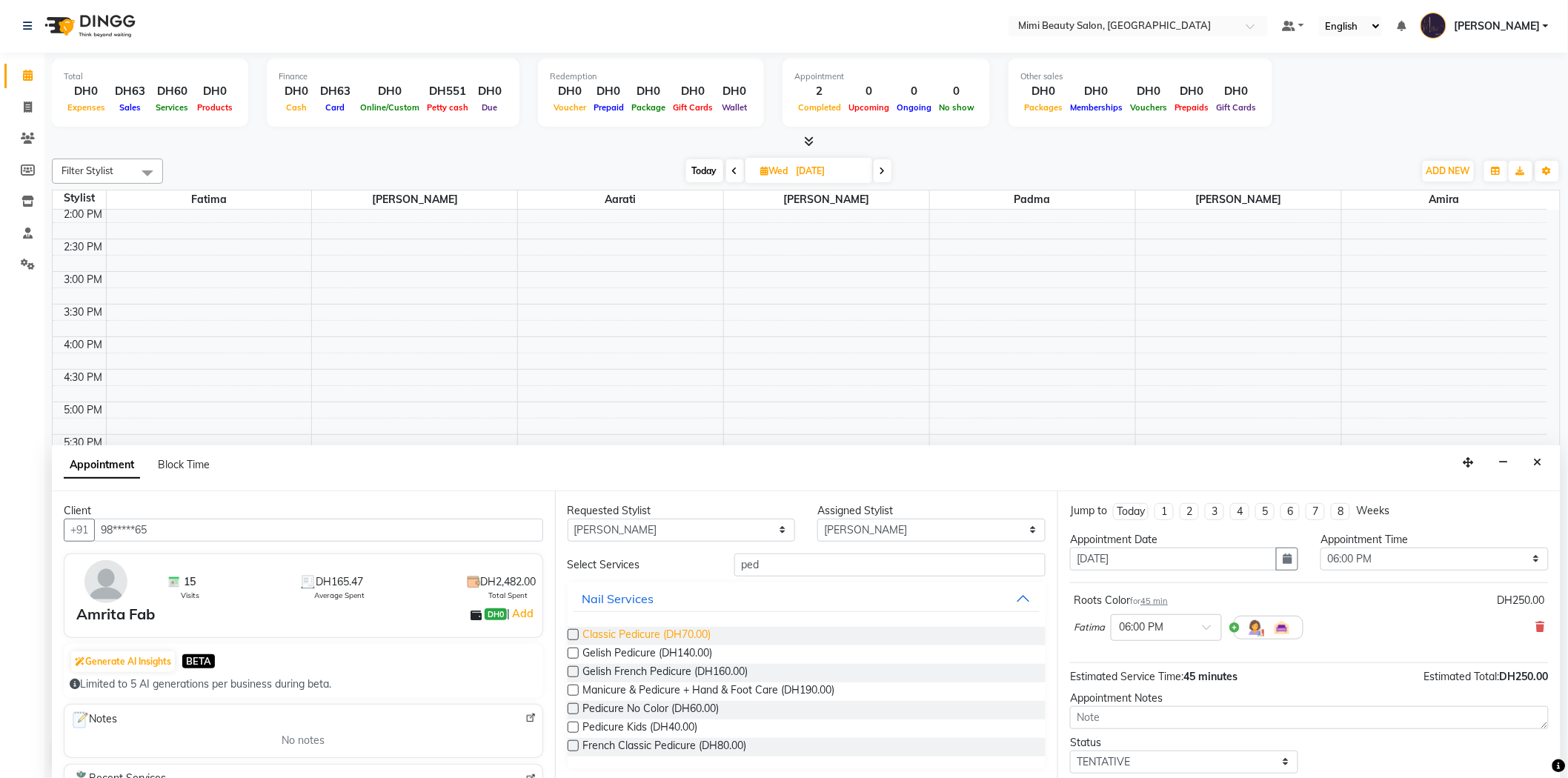
click at [660, 638] on span "Classic Pedicure (DH70.00)" at bounding box center [647, 636] width 129 height 18
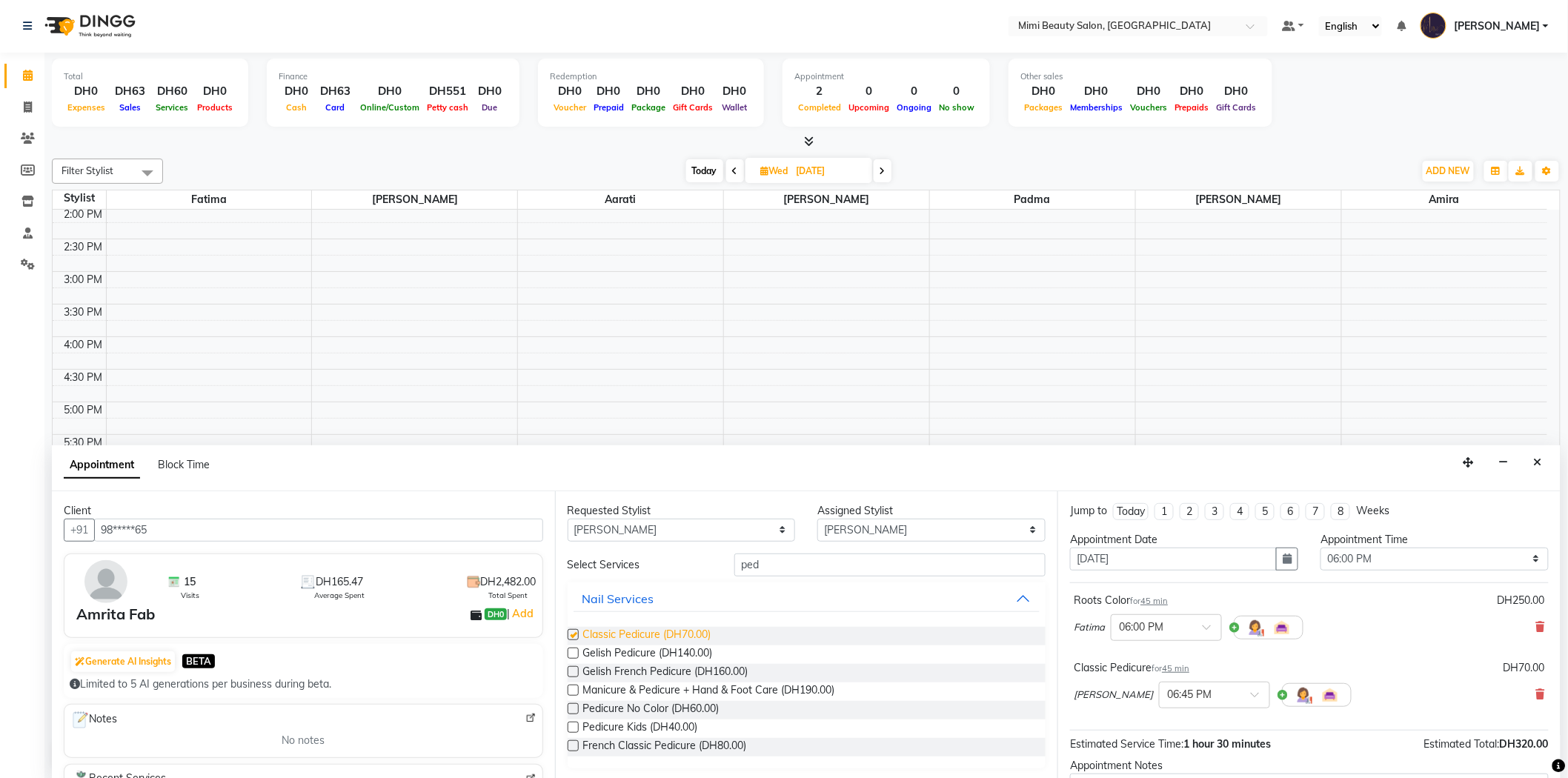
checkbox input "false"
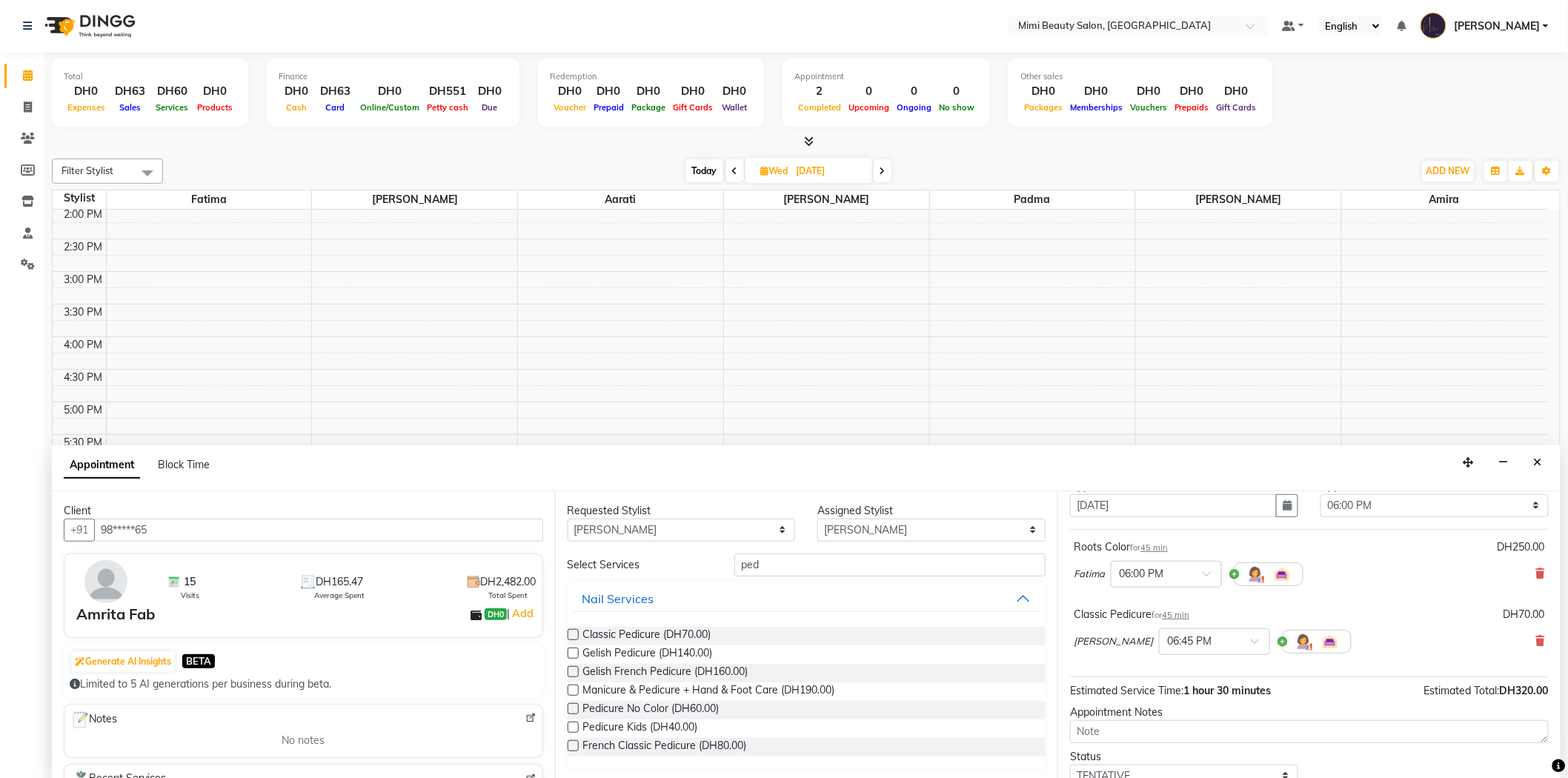
scroll to position [82, 0]
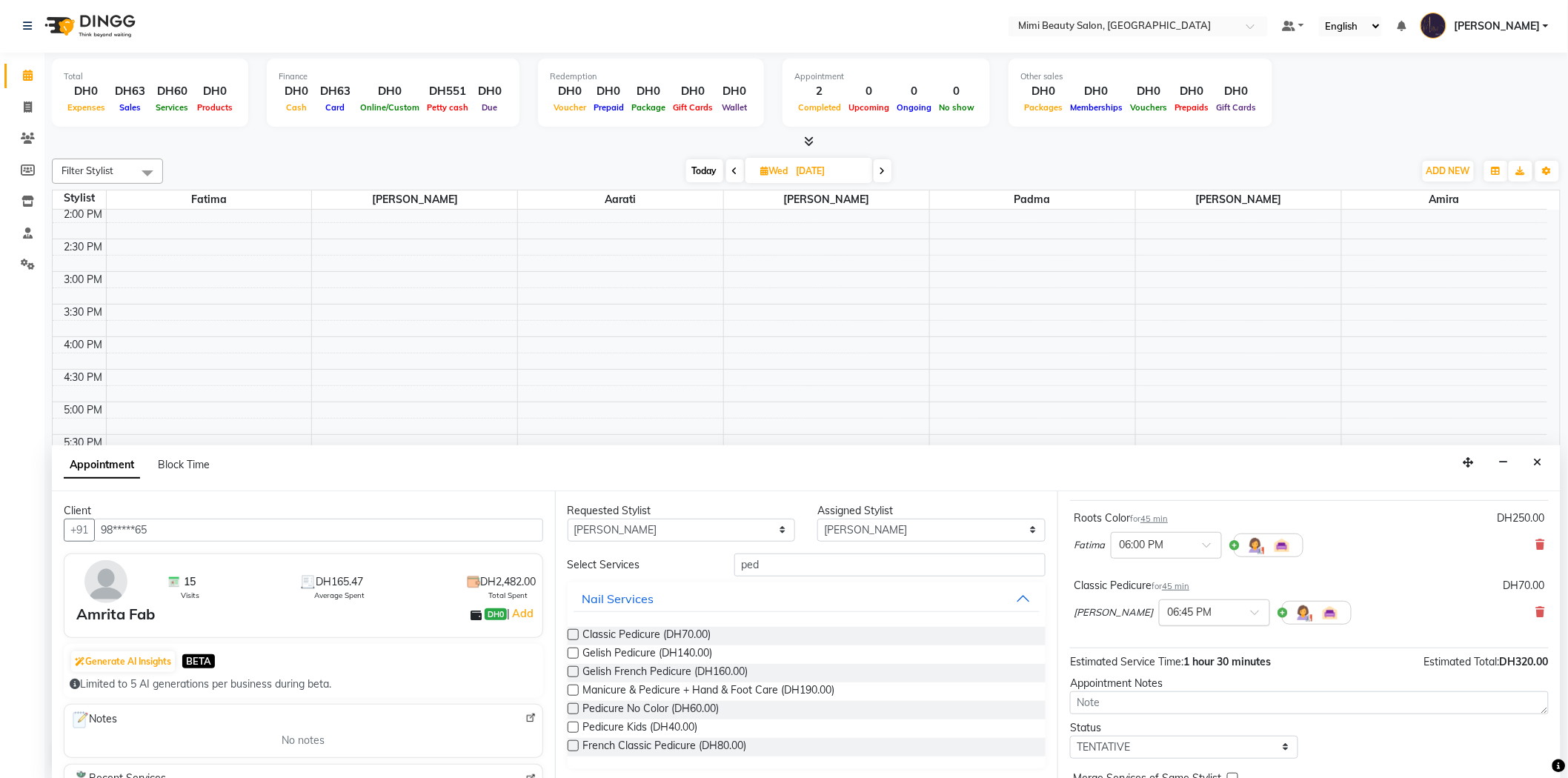
click at [1251, 614] on span at bounding box center [1260, 617] width 18 height 15
click at [1166, 636] on div "06:00 PM" at bounding box center [1214, 642] width 109 height 28
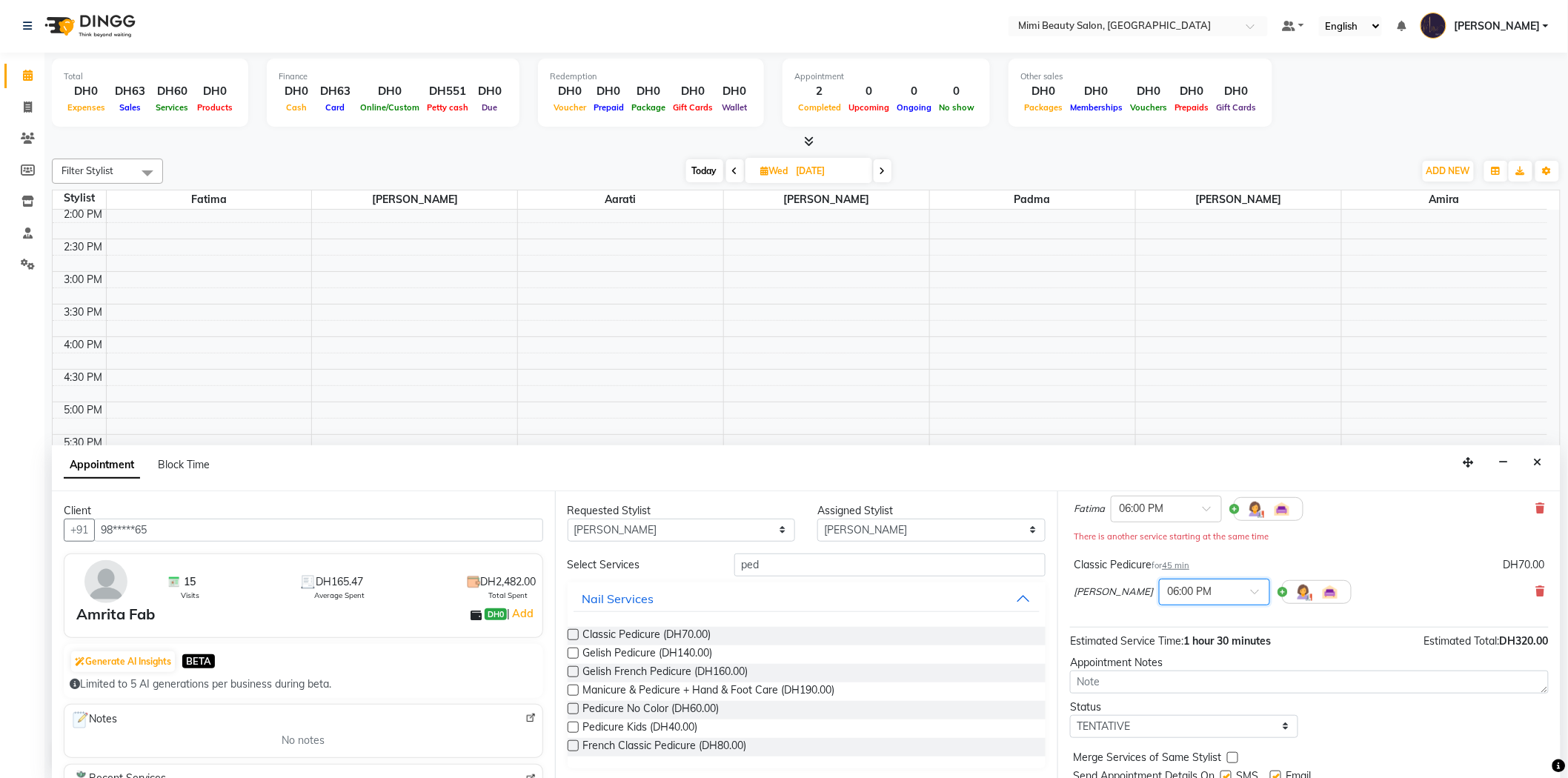
scroll to position [171, 0]
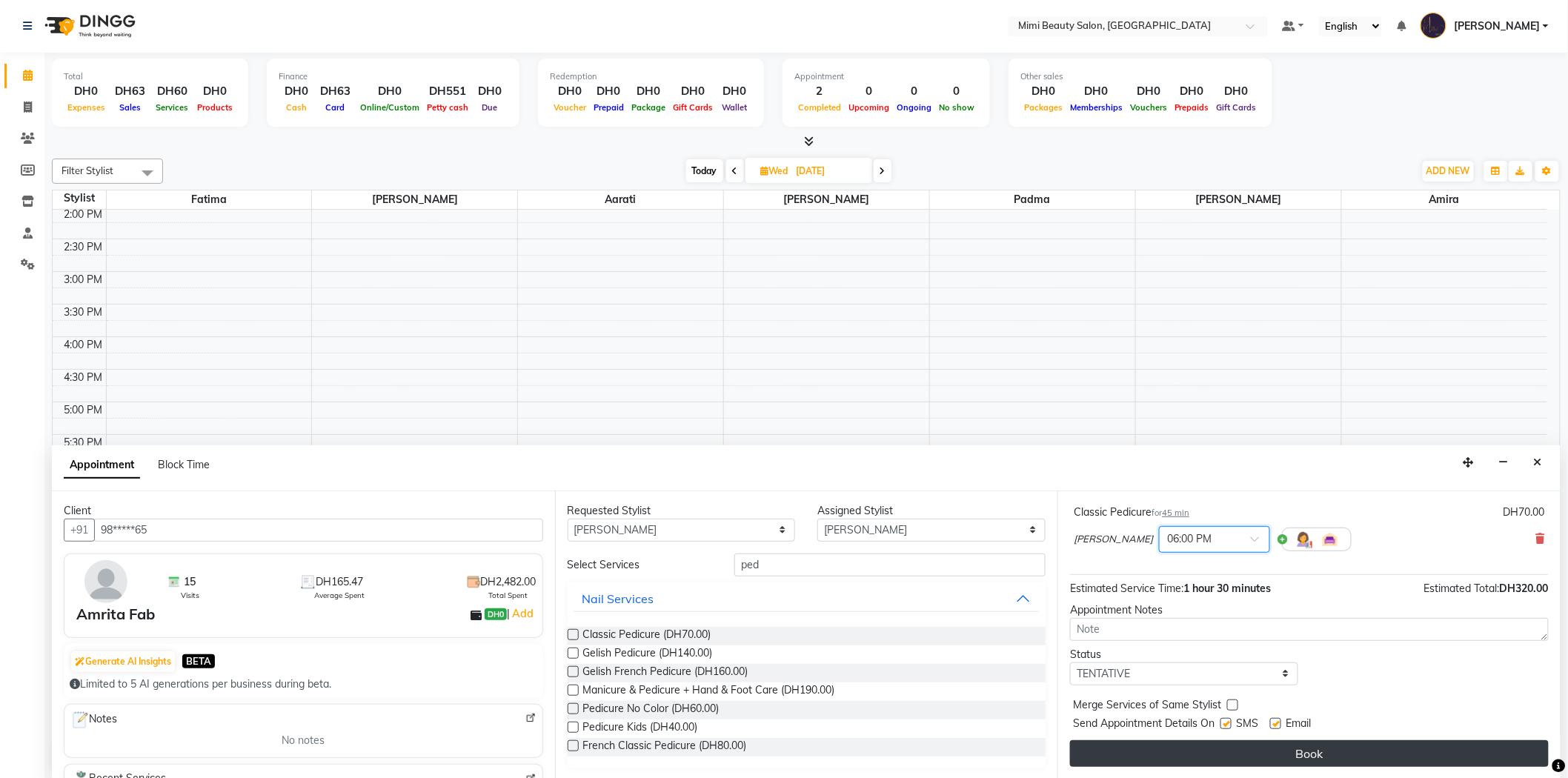
click at [1218, 754] on button "Book" at bounding box center [1309, 753] width 479 height 27
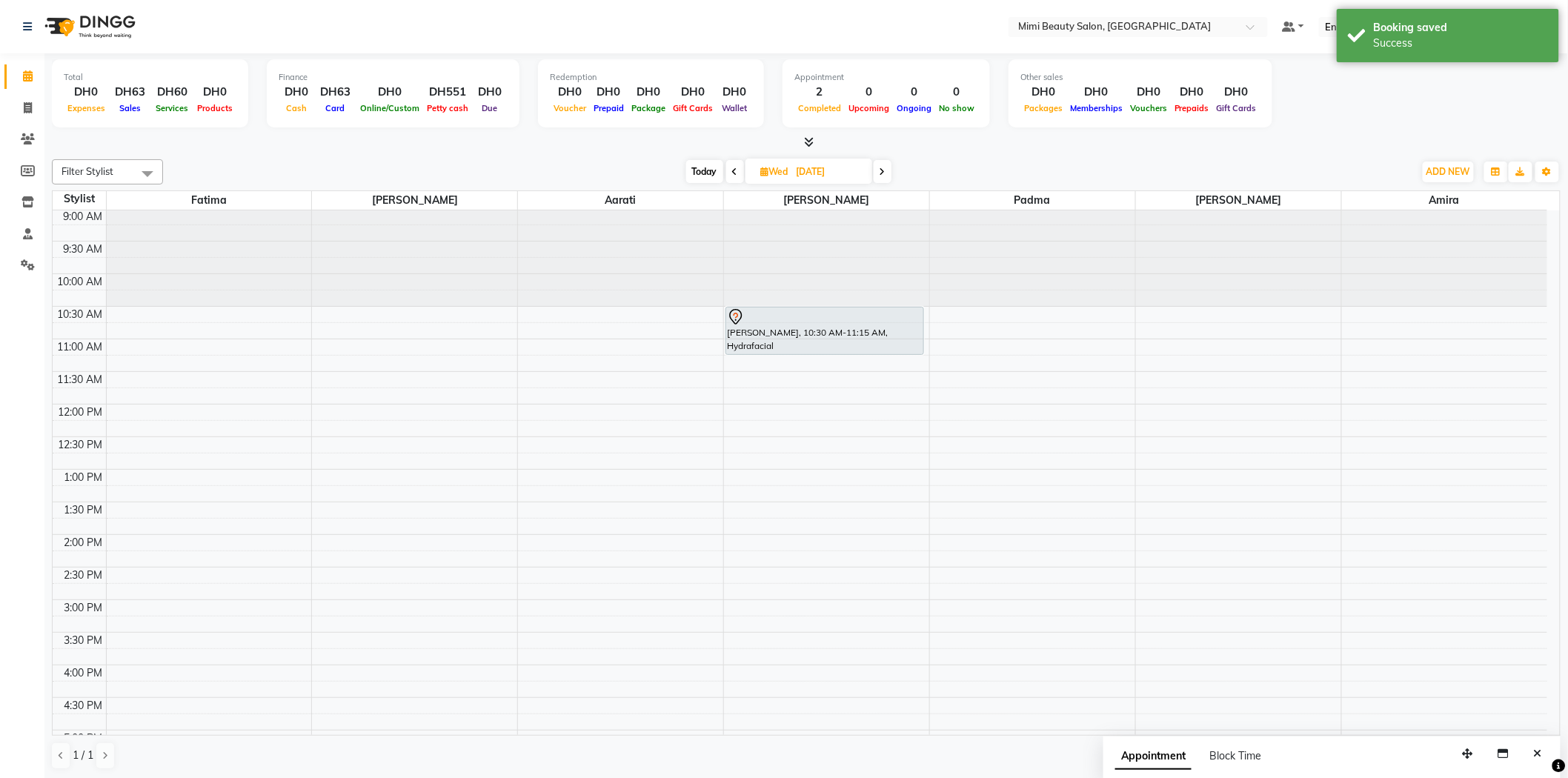
scroll to position [0, 0]
